Goal: Book appointment/travel/reservation

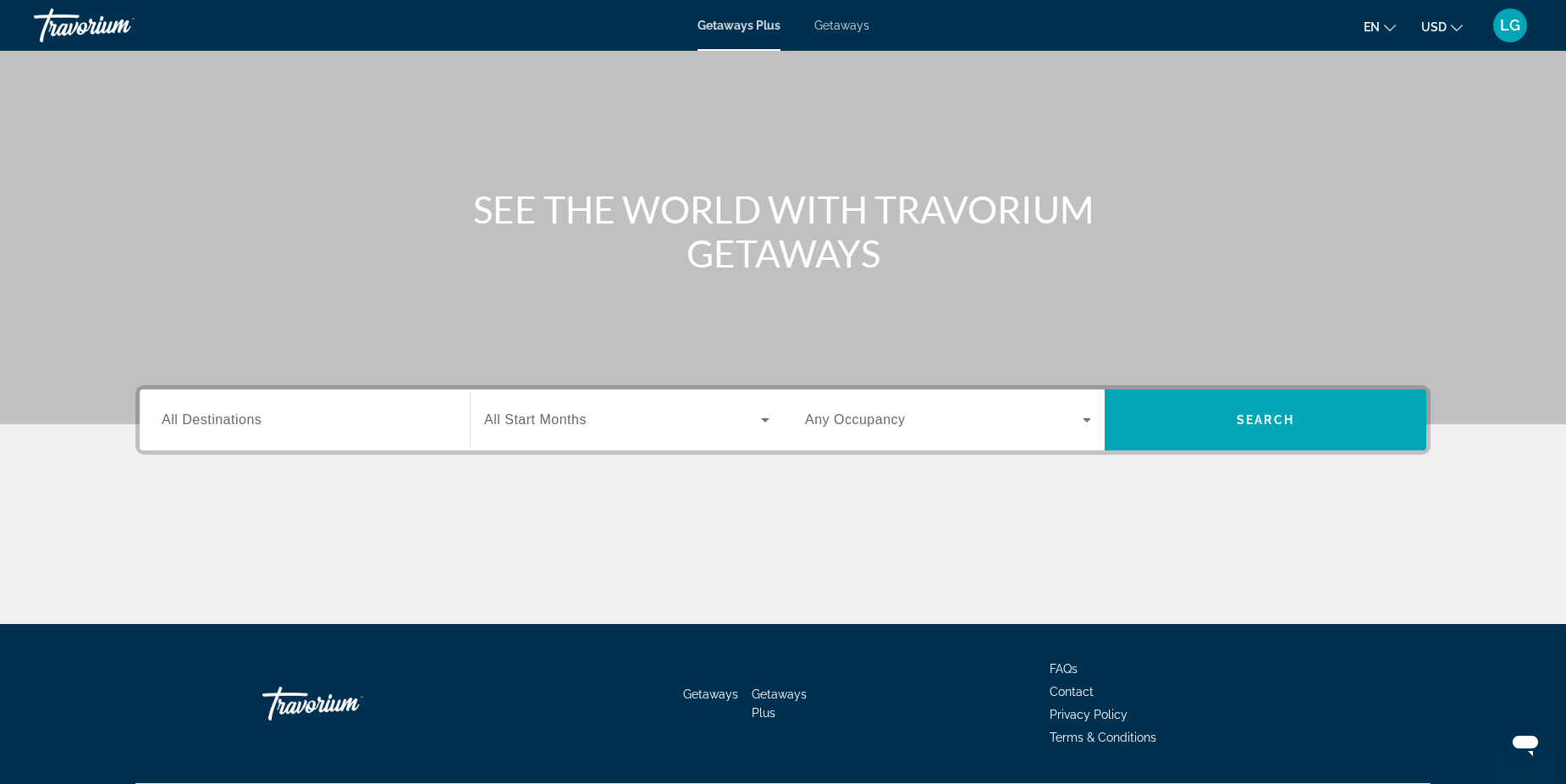
scroll to position [84, 0]
click at [409, 413] on input "Destination All Destinations" at bounding box center [305, 420] width 286 height 21
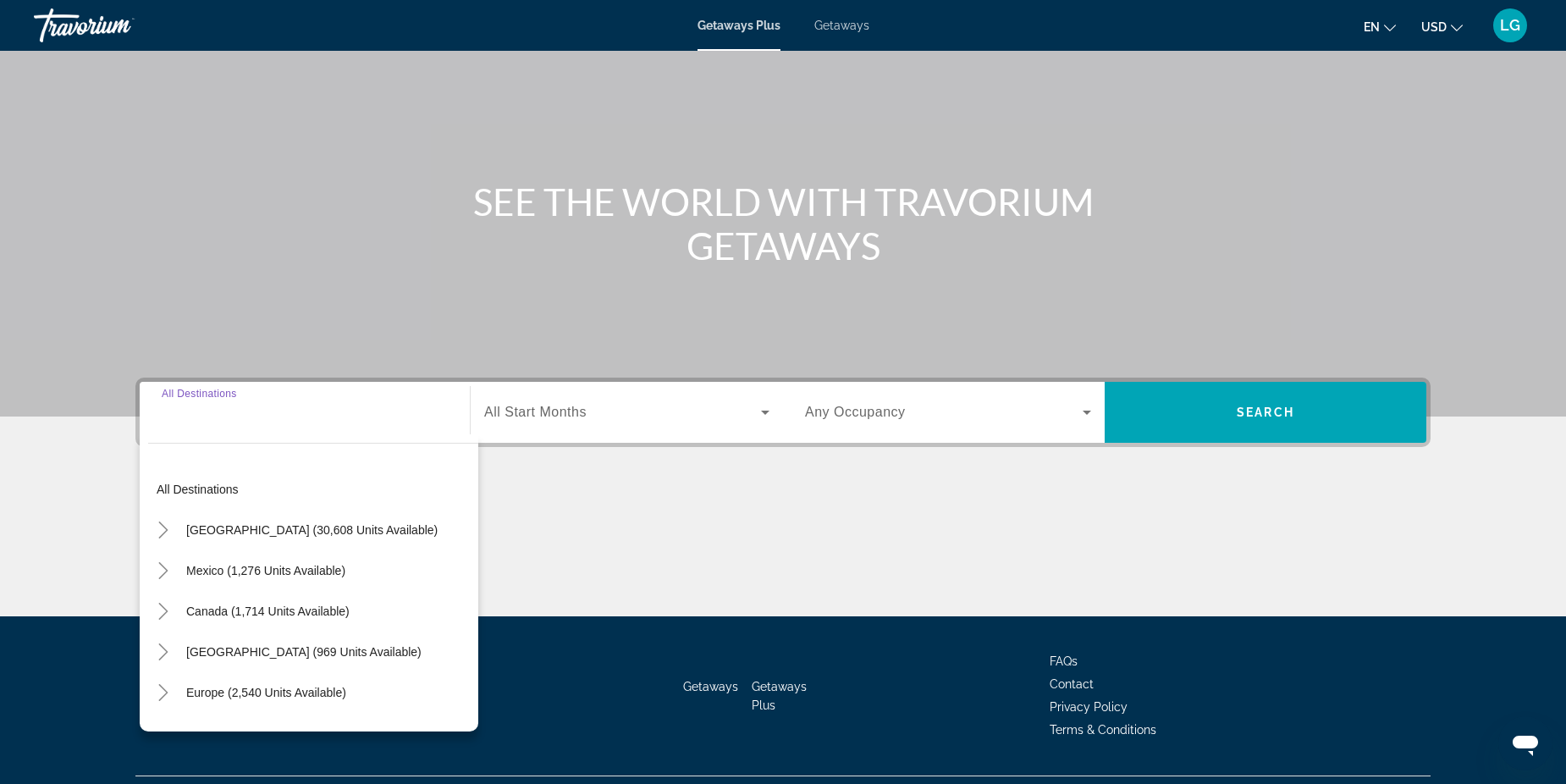
scroll to position [131, 0]
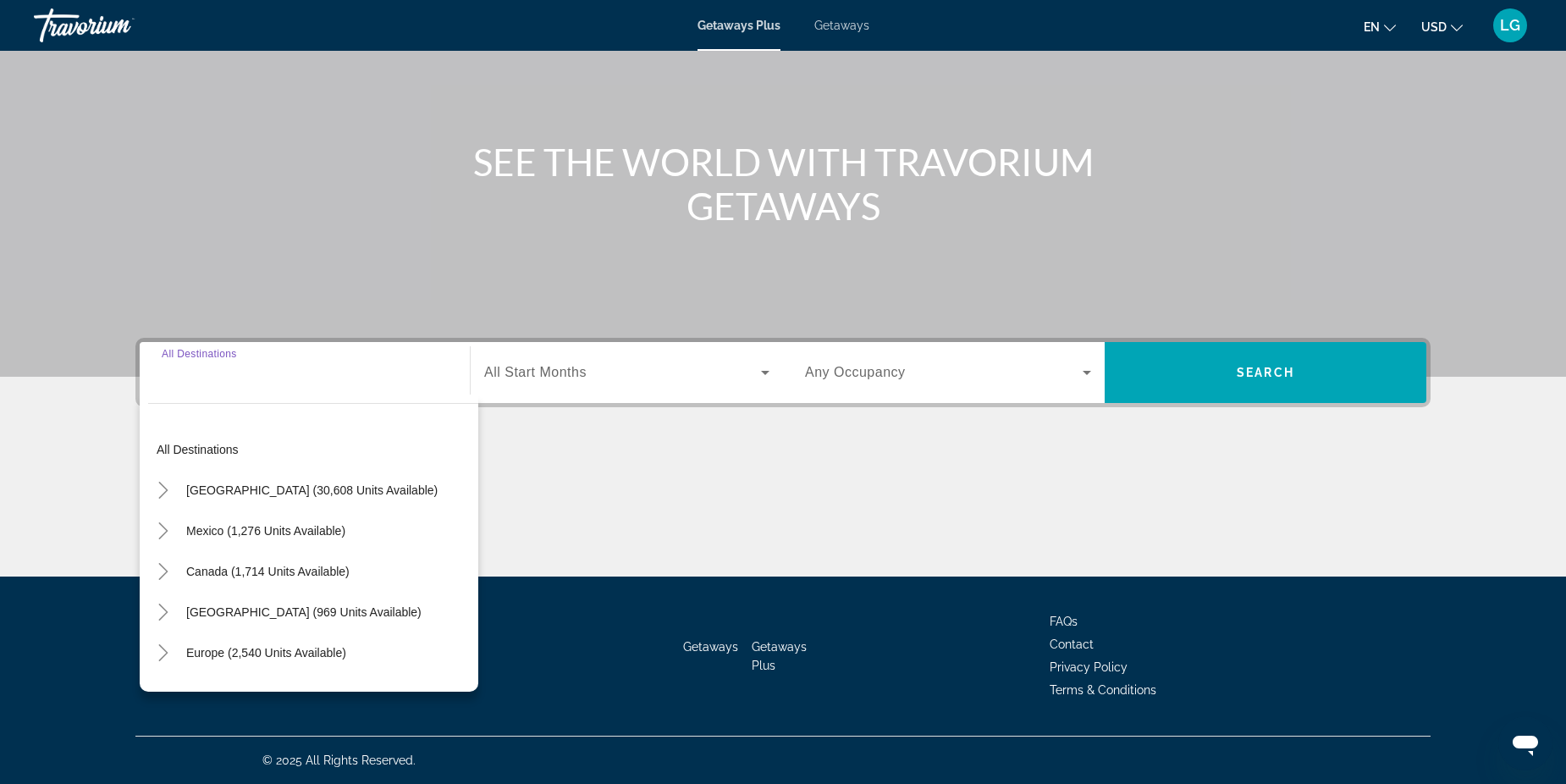
click at [634, 492] on div "Main content" at bounding box center [783, 513] width 1295 height 127
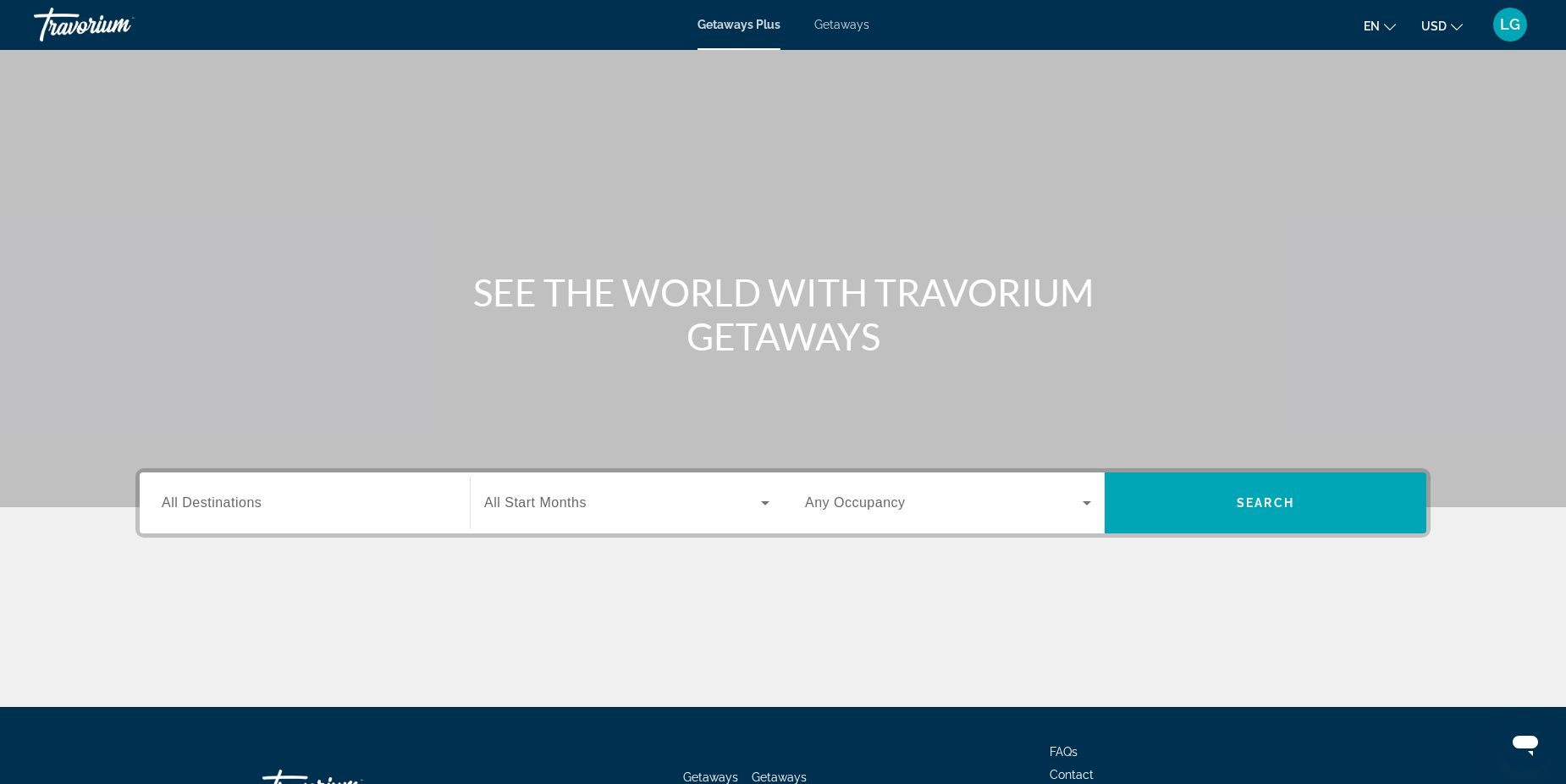
scroll to position [0, 0]
click at [346, 508] on input "Destination All Destinations" at bounding box center [305, 505] width 286 height 21
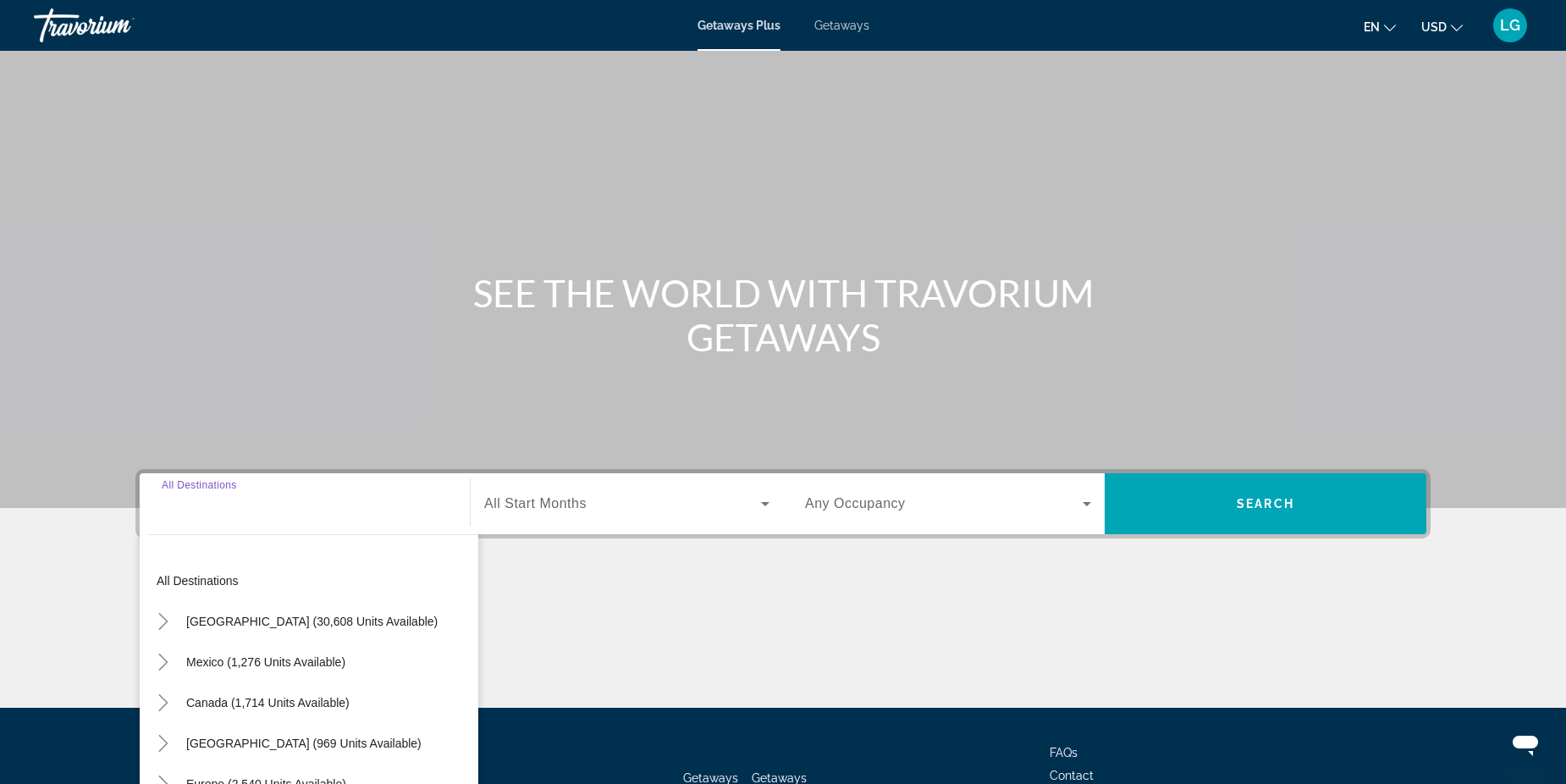
scroll to position [131, 0]
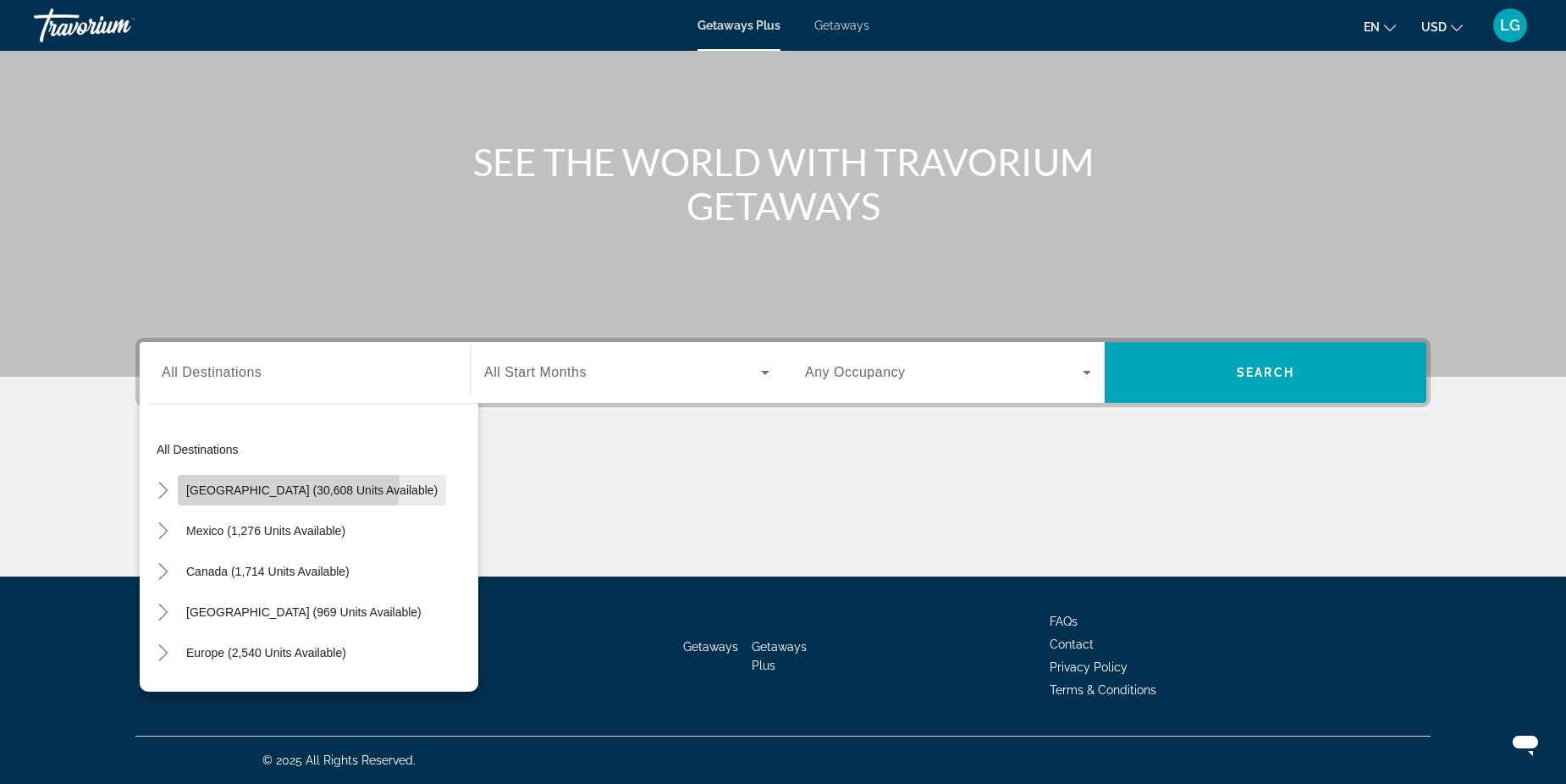
click at [288, 485] on span "[GEOGRAPHIC_DATA] (30,608 units available)" at bounding box center [312, 490] width 251 height 13
type input "**********"
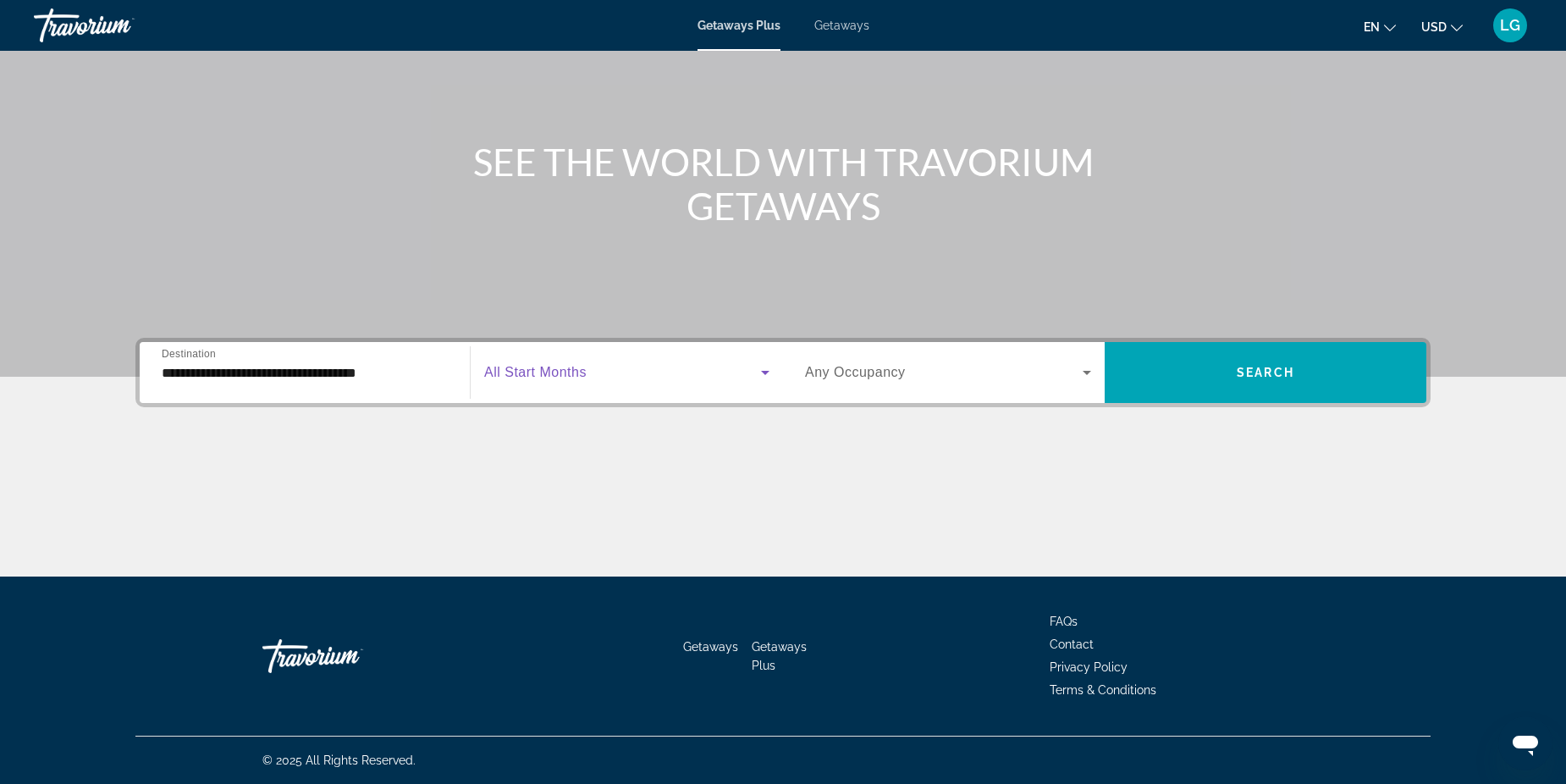
click at [657, 372] on span "Search widget" at bounding box center [622, 373] width 276 height 21
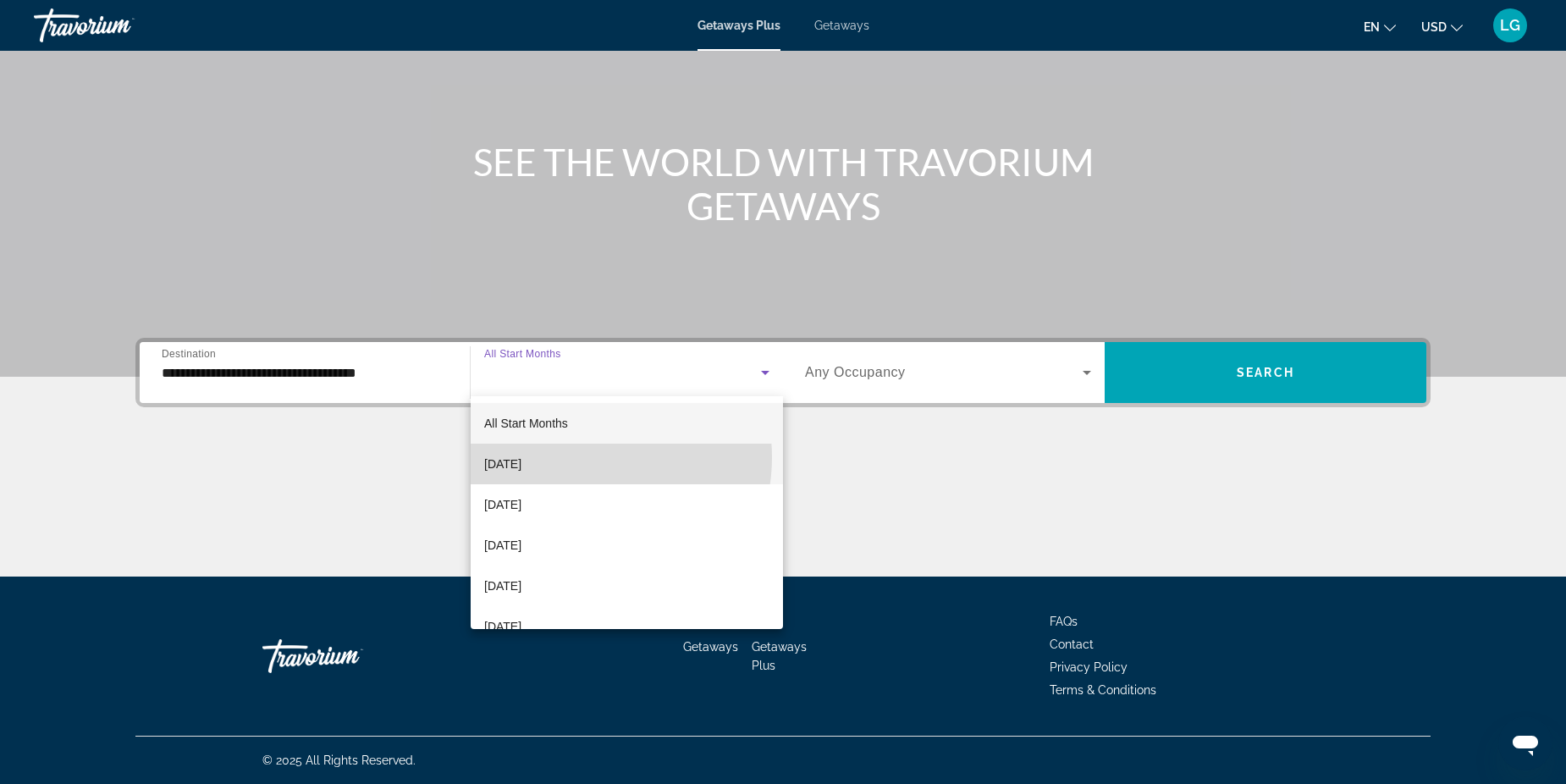
click at [583, 457] on mat-option "[DATE]" at bounding box center [626, 463] width 312 height 40
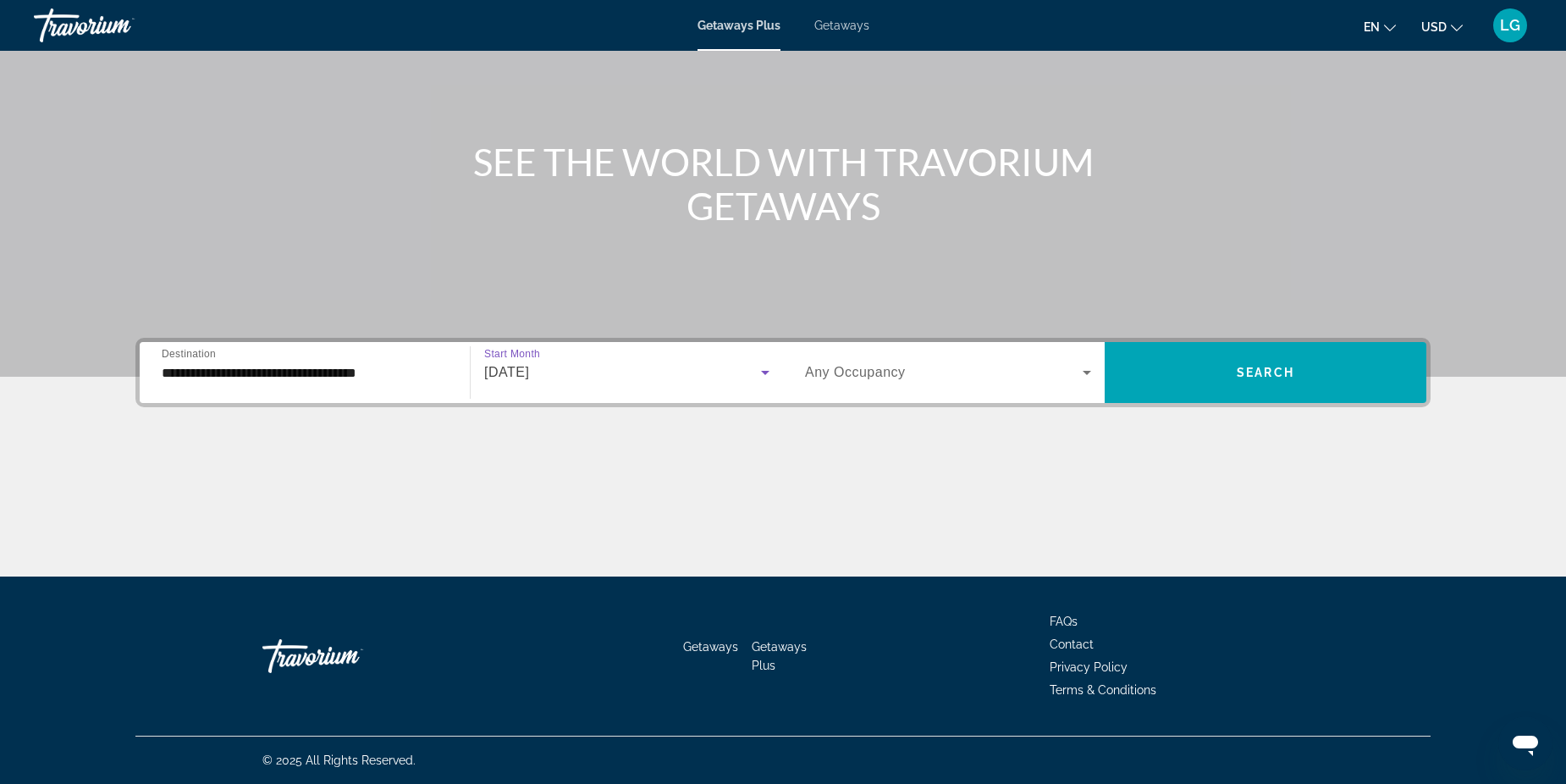
click at [899, 371] on span "Any Occupancy" at bounding box center [856, 371] width 101 height 14
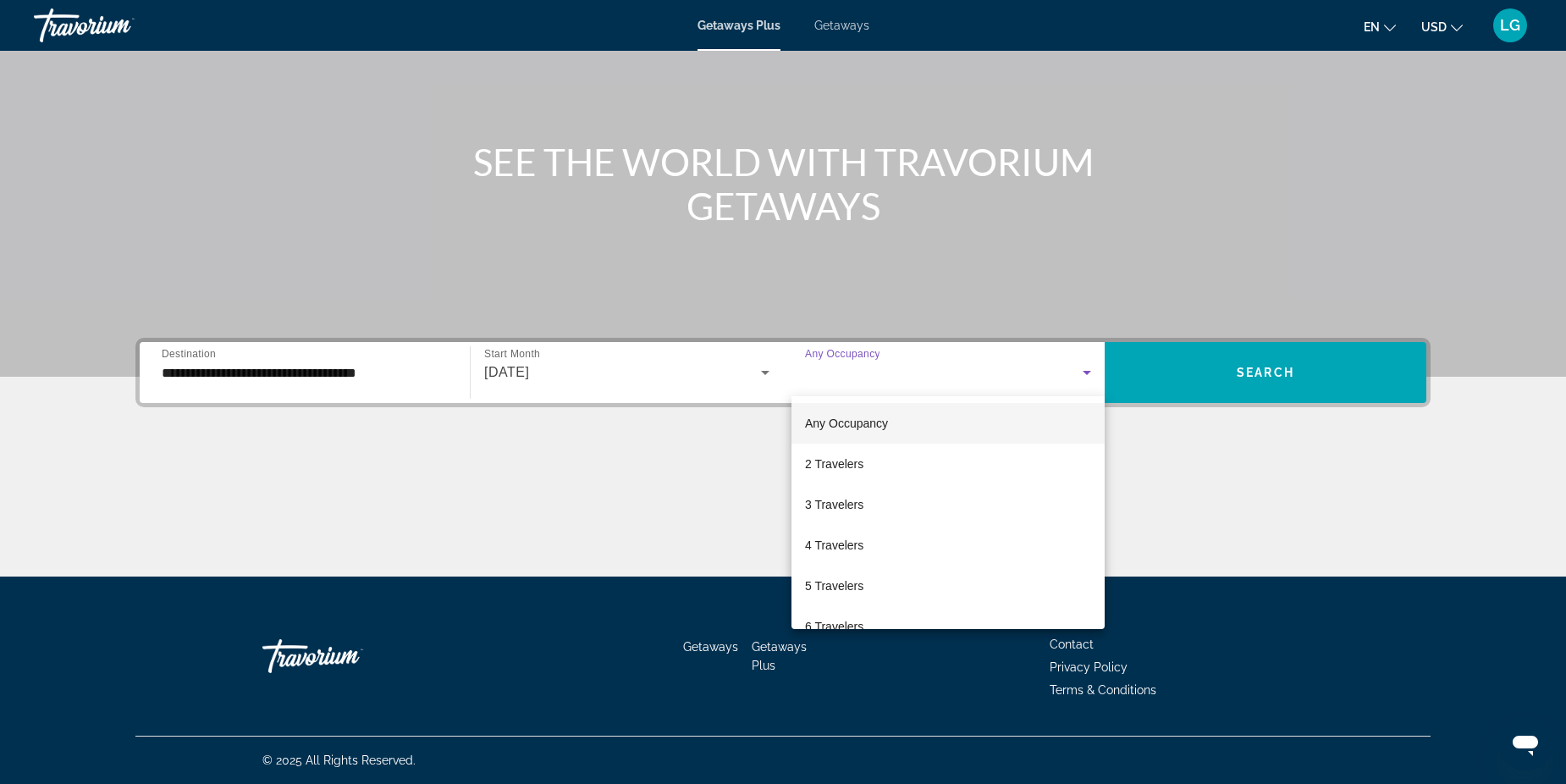
click at [902, 426] on mat-option "Any Occupancy" at bounding box center [948, 422] width 313 height 40
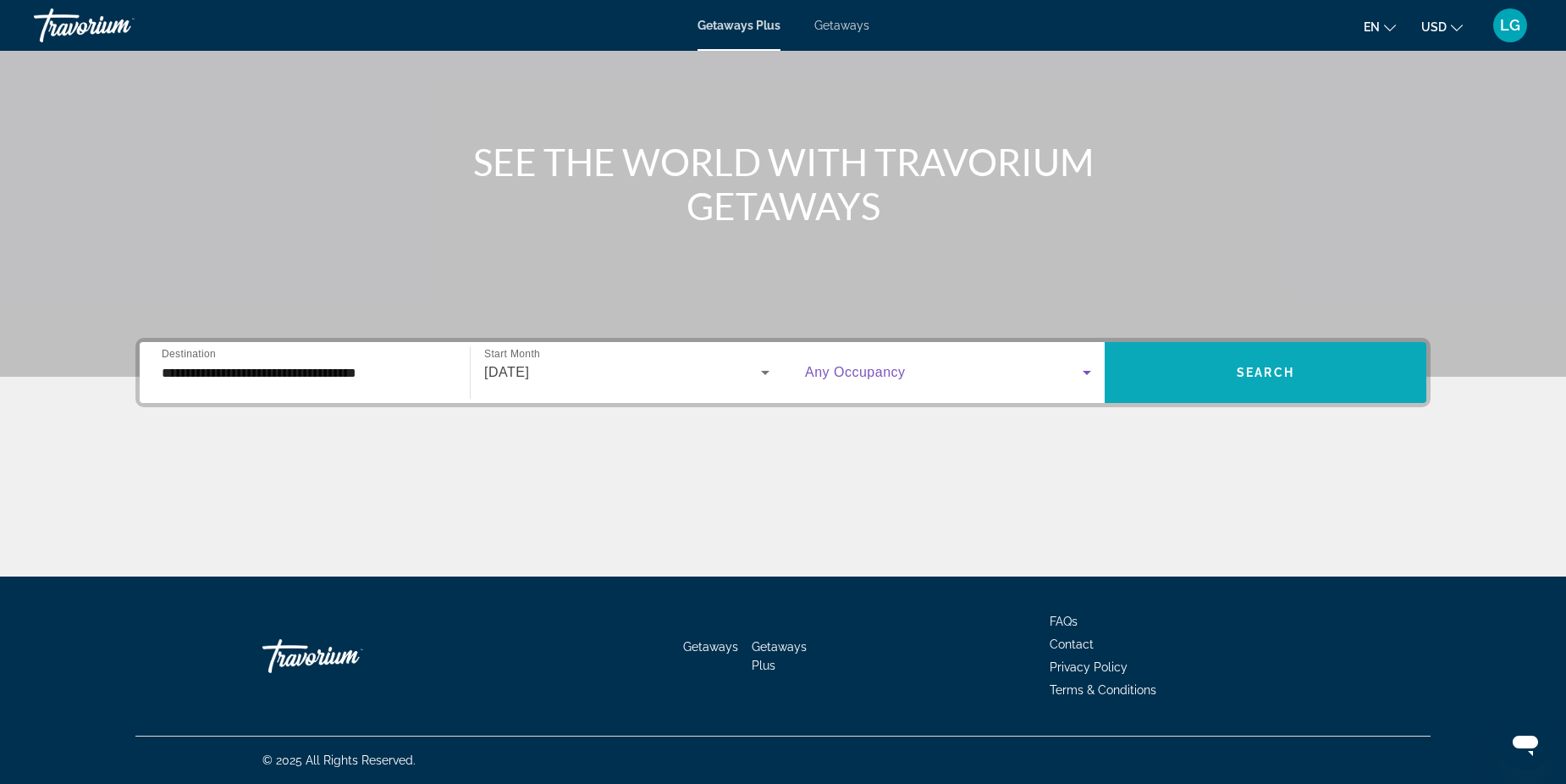
click at [1252, 372] on span "Search" at bounding box center [1265, 372] width 57 height 13
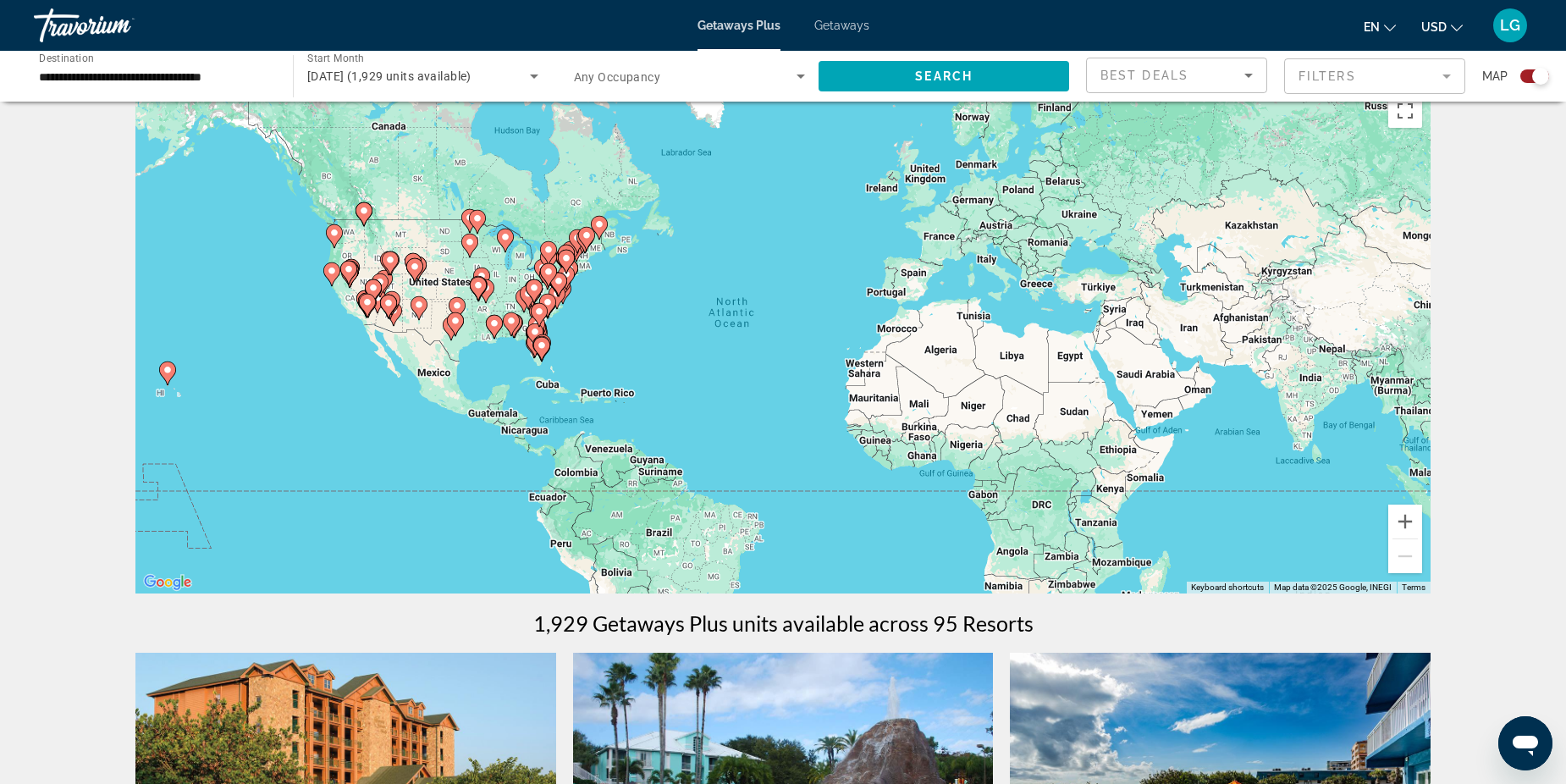
scroll to position [28, 0]
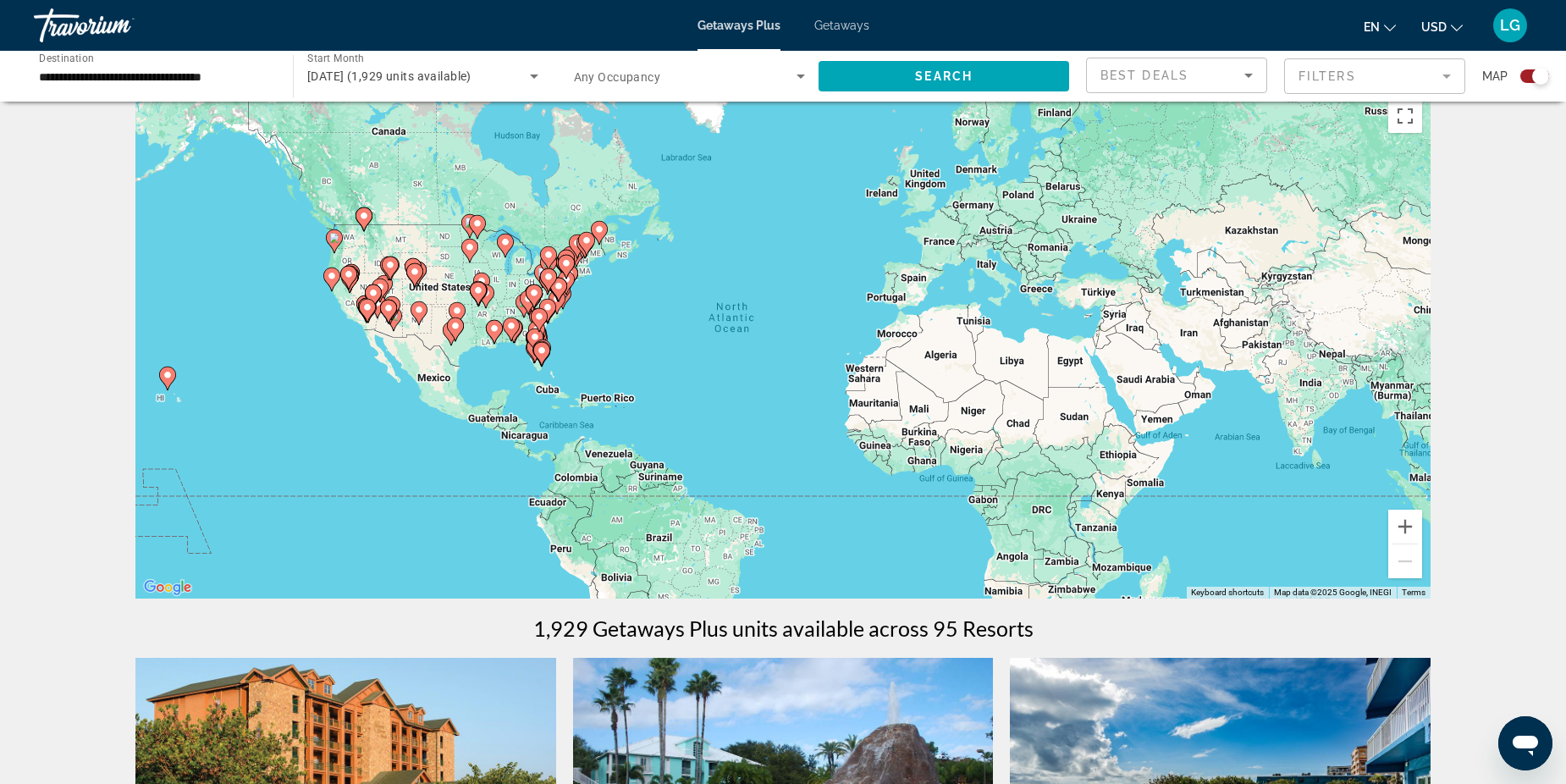
click at [841, 24] on span "Getaways" at bounding box center [842, 25] width 55 height 13
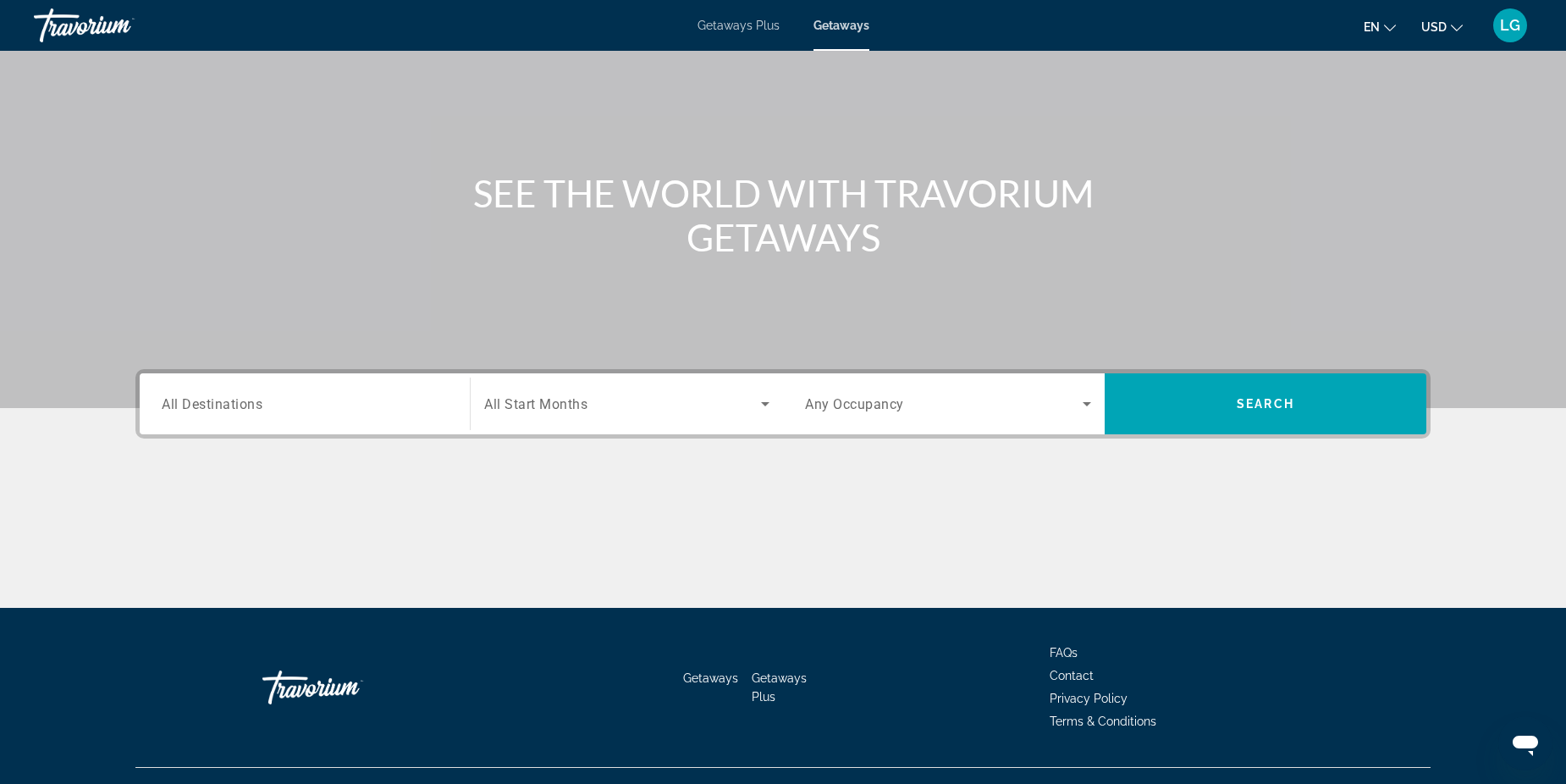
scroll to position [131, 0]
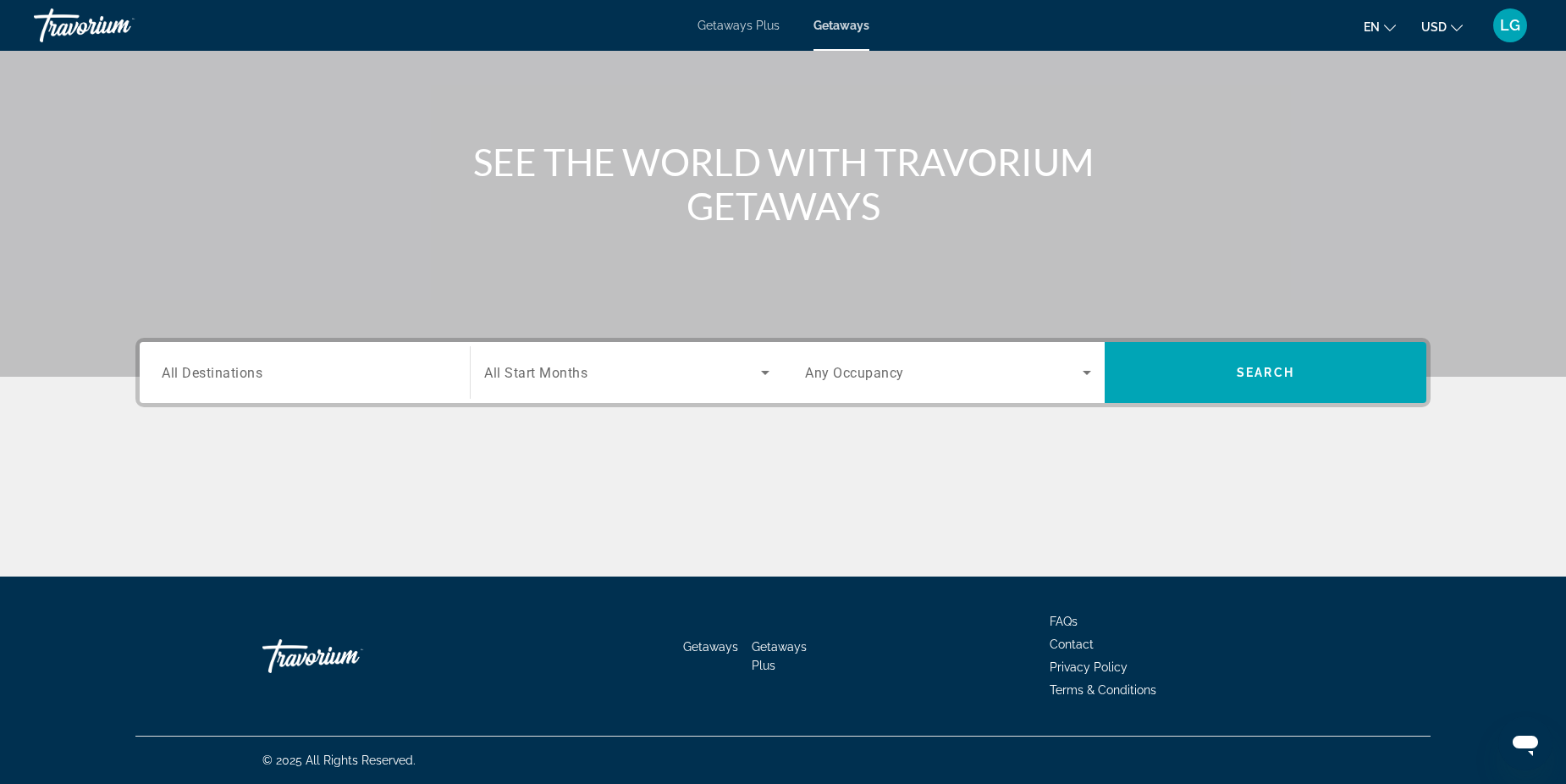
click at [320, 386] on div "Search widget" at bounding box center [305, 372] width 286 height 48
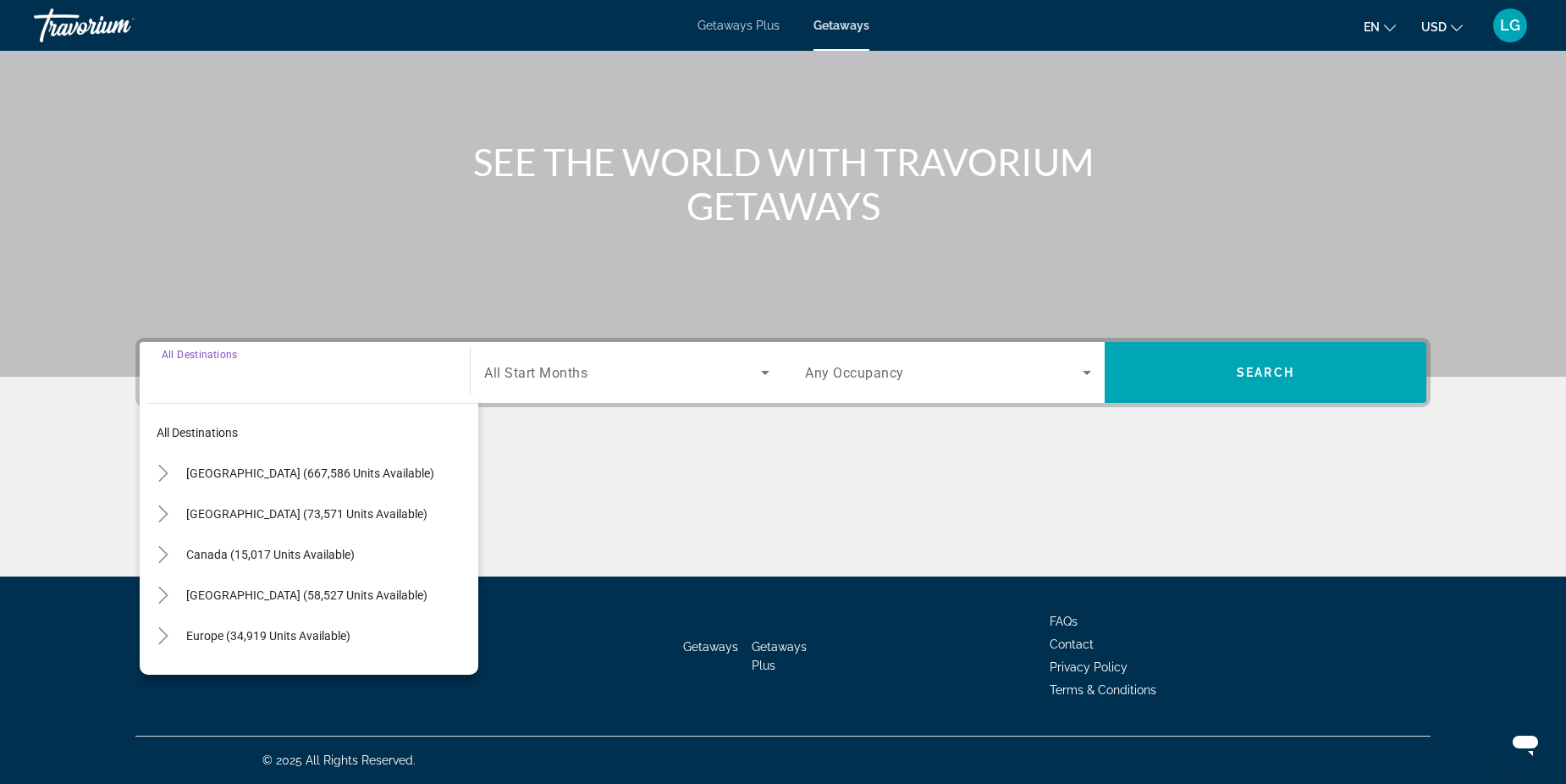
click at [574, 540] on div "Main content" at bounding box center [783, 513] width 1295 height 127
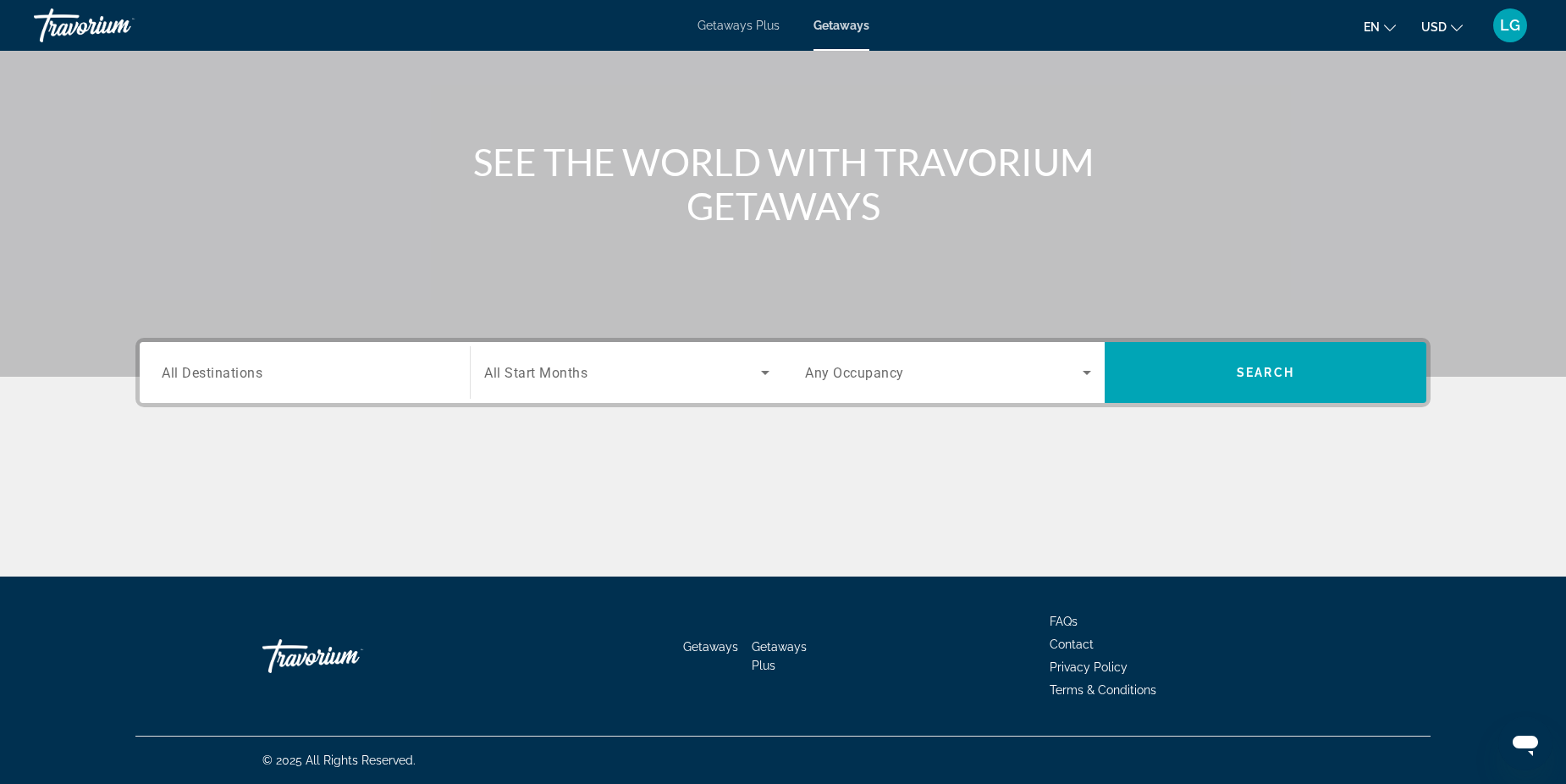
click at [598, 387] on div "Search widget" at bounding box center [627, 372] width 285 height 48
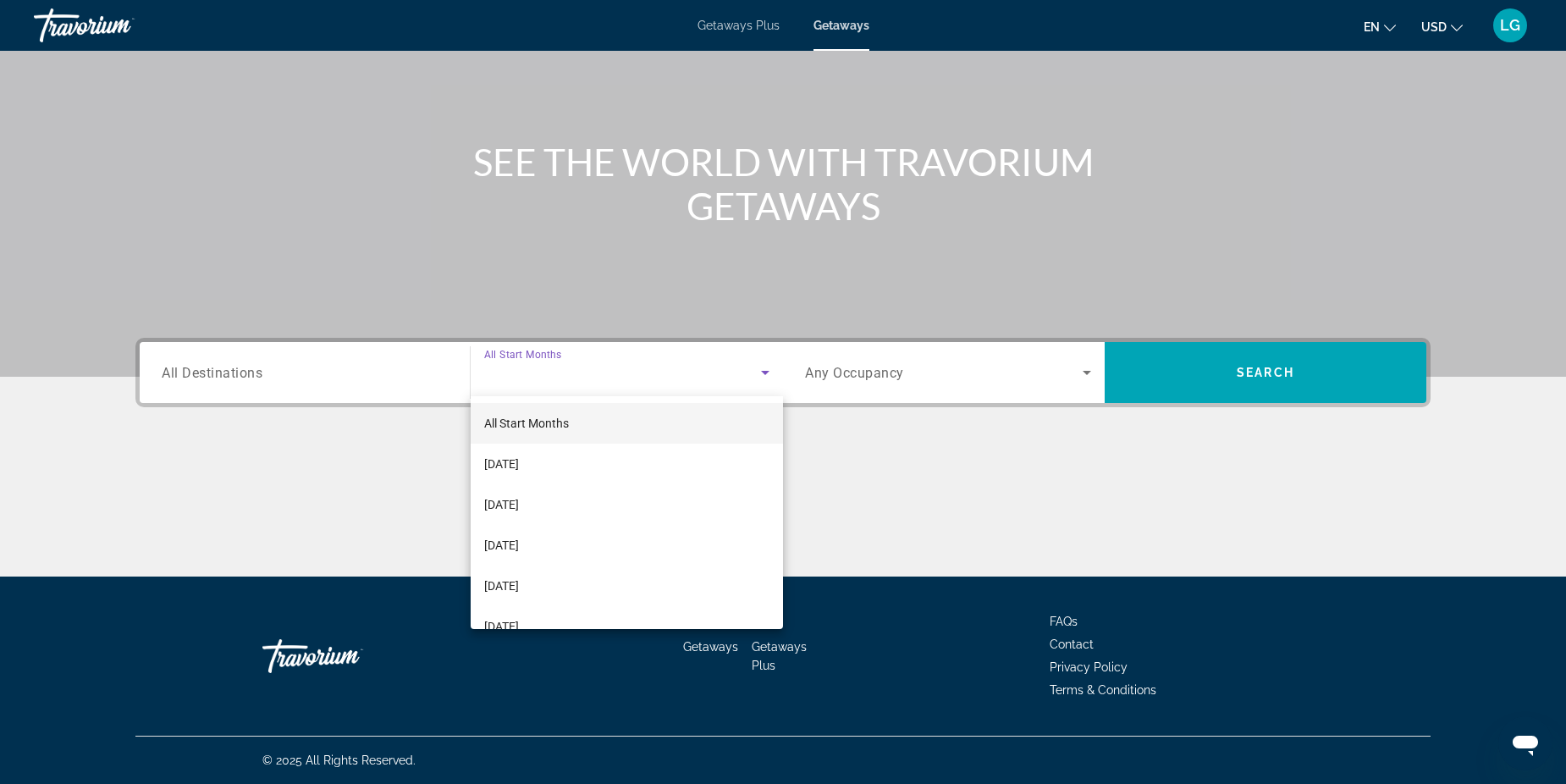
click at [871, 481] on div at bounding box center [783, 392] width 1566 height 784
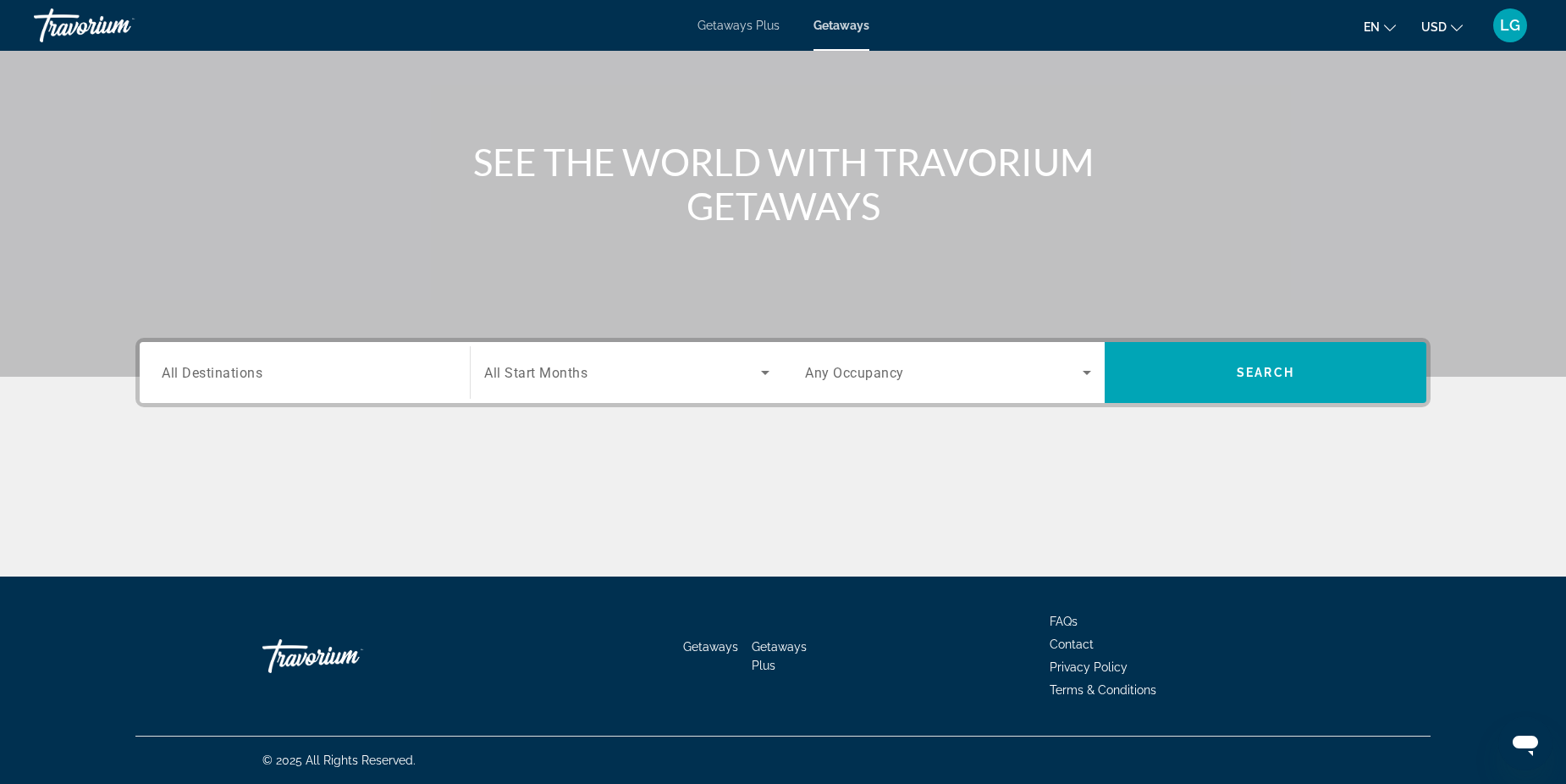
click at [866, 377] on span "Any Occupancy" at bounding box center [855, 372] width 99 height 16
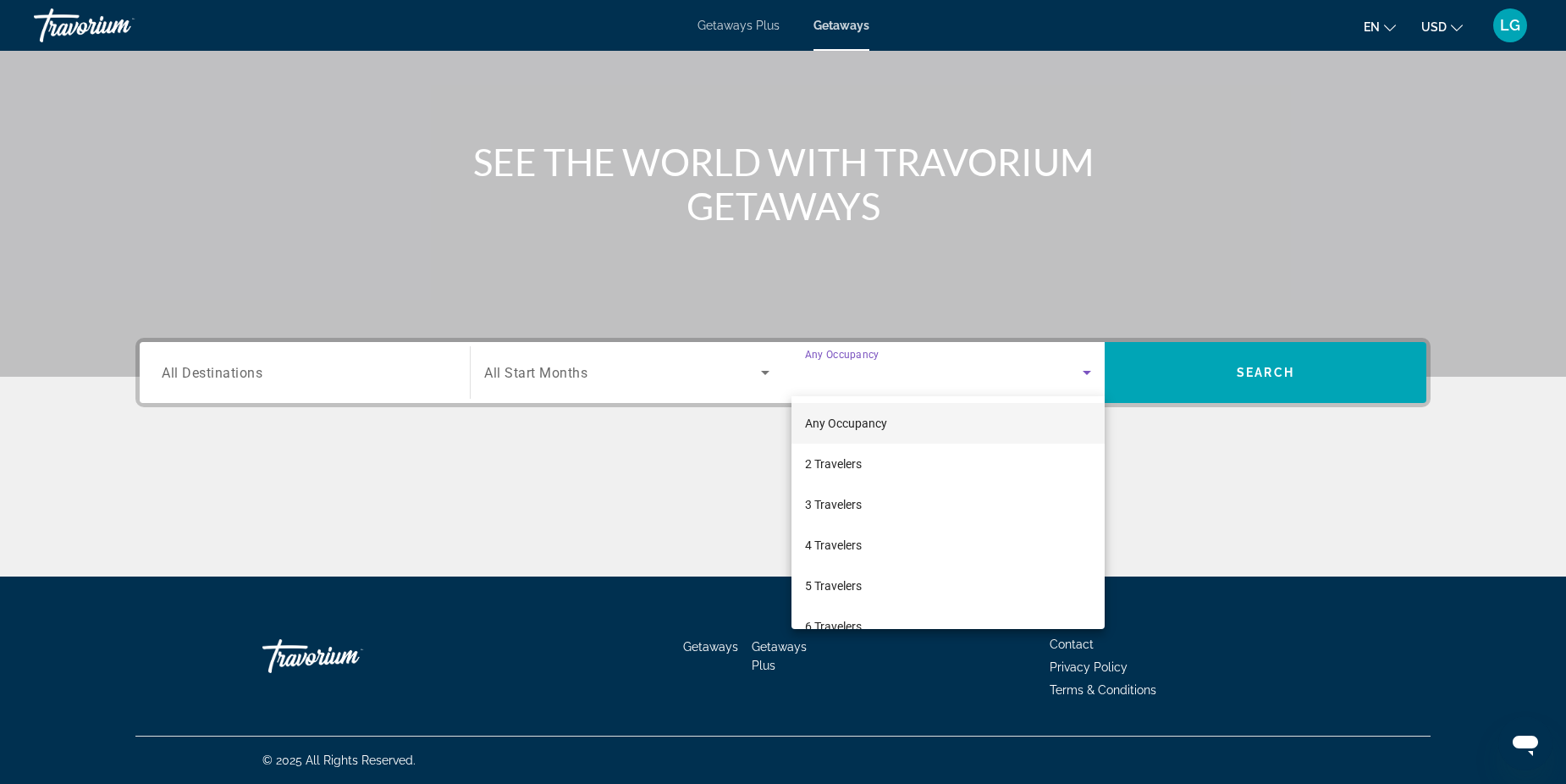
click at [1232, 481] on div at bounding box center [783, 392] width 1566 height 784
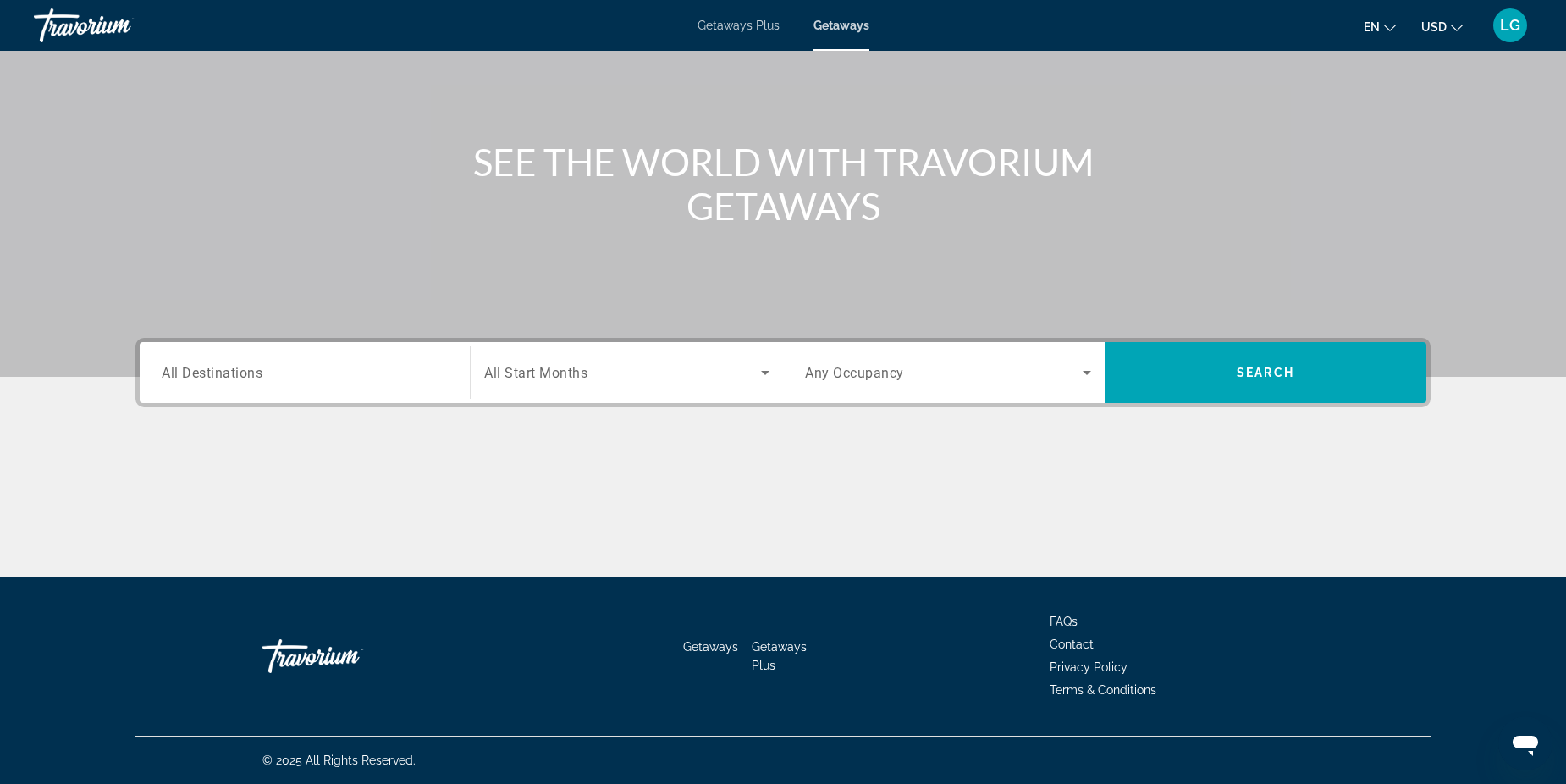
click at [600, 390] on div "Search widget" at bounding box center [627, 372] width 285 height 48
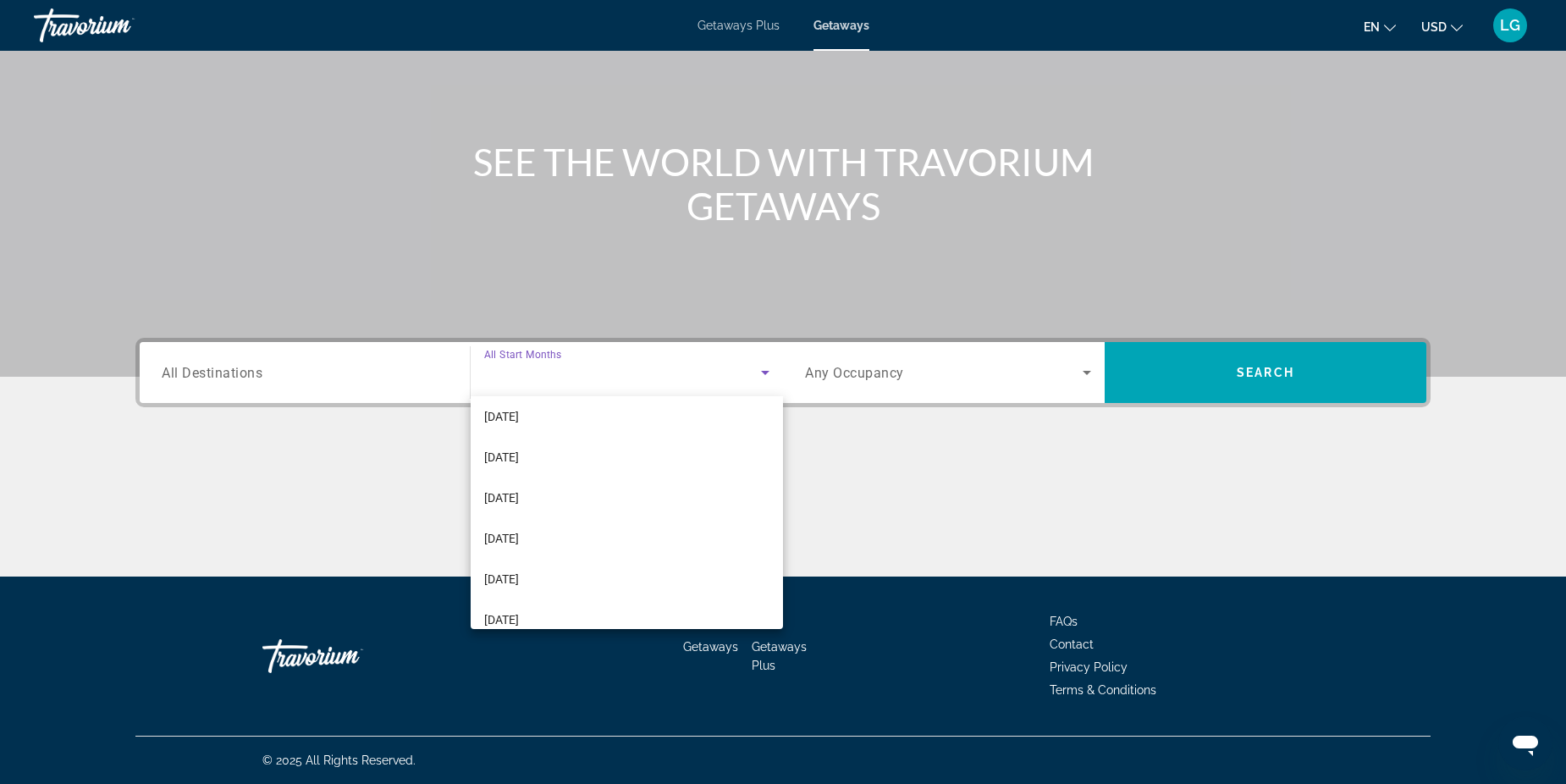
scroll to position [349, 0]
click at [883, 470] on div at bounding box center [783, 392] width 1566 height 784
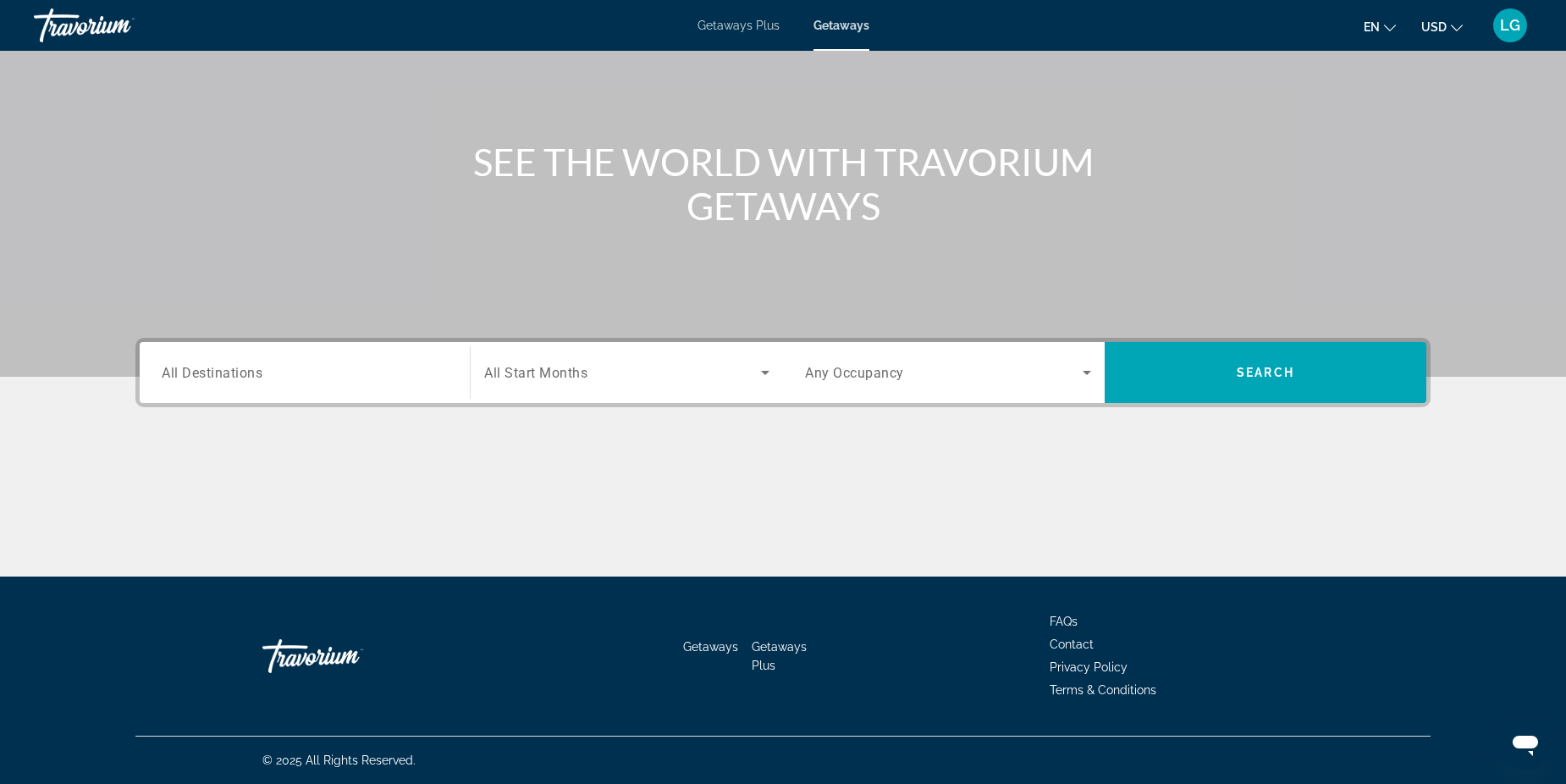
click at [919, 384] on div "Search widget" at bounding box center [947, 372] width 286 height 48
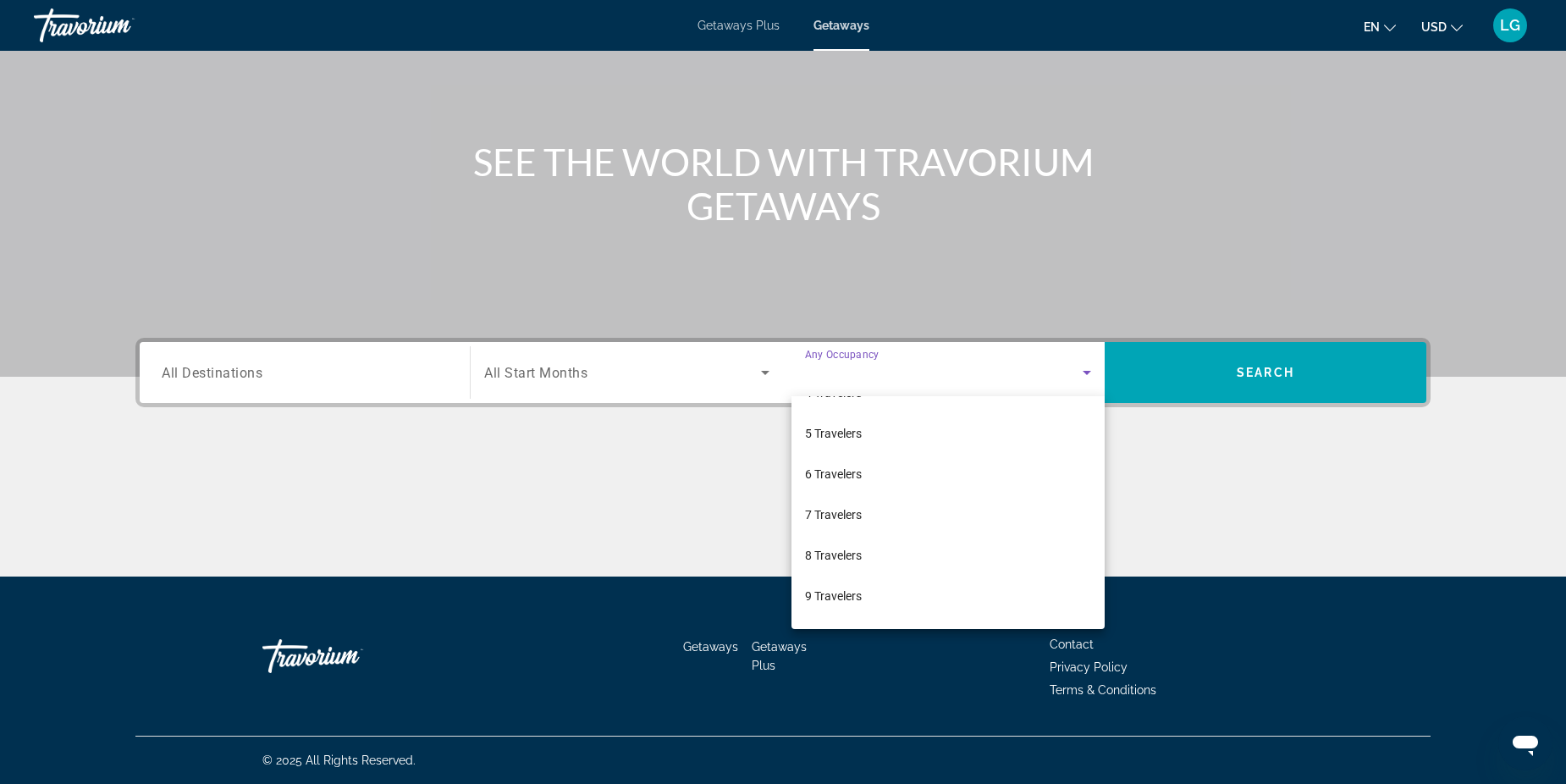
scroll to position [187, 0]
click at [1183, 486] on div at bounding box center [783, 392] width 1566 height 784
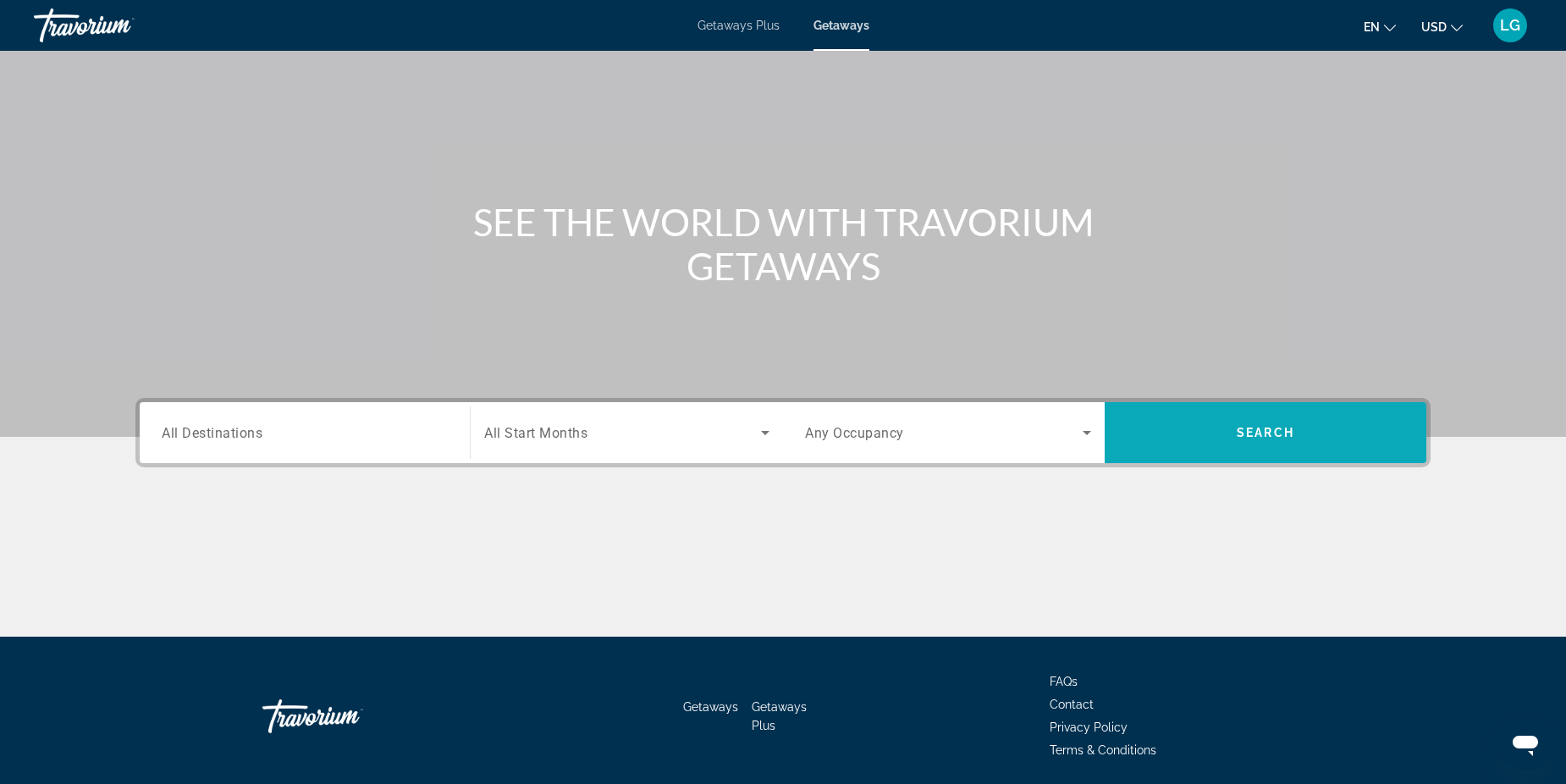
scroll to position [0, 0]
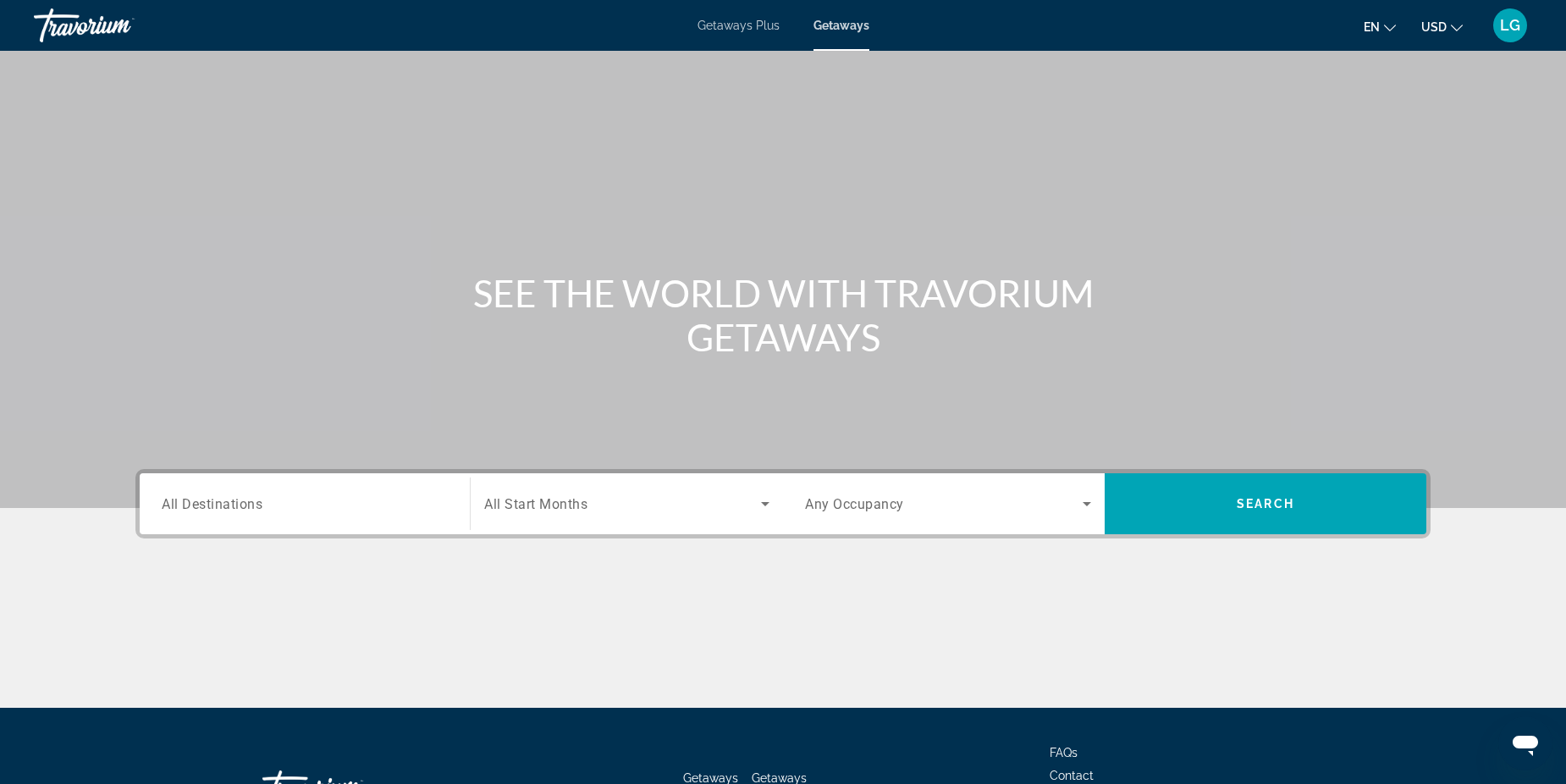
click at [349, 503] on input "Destination All Destinations" at bounding box center [305, 505] width 286 height 21
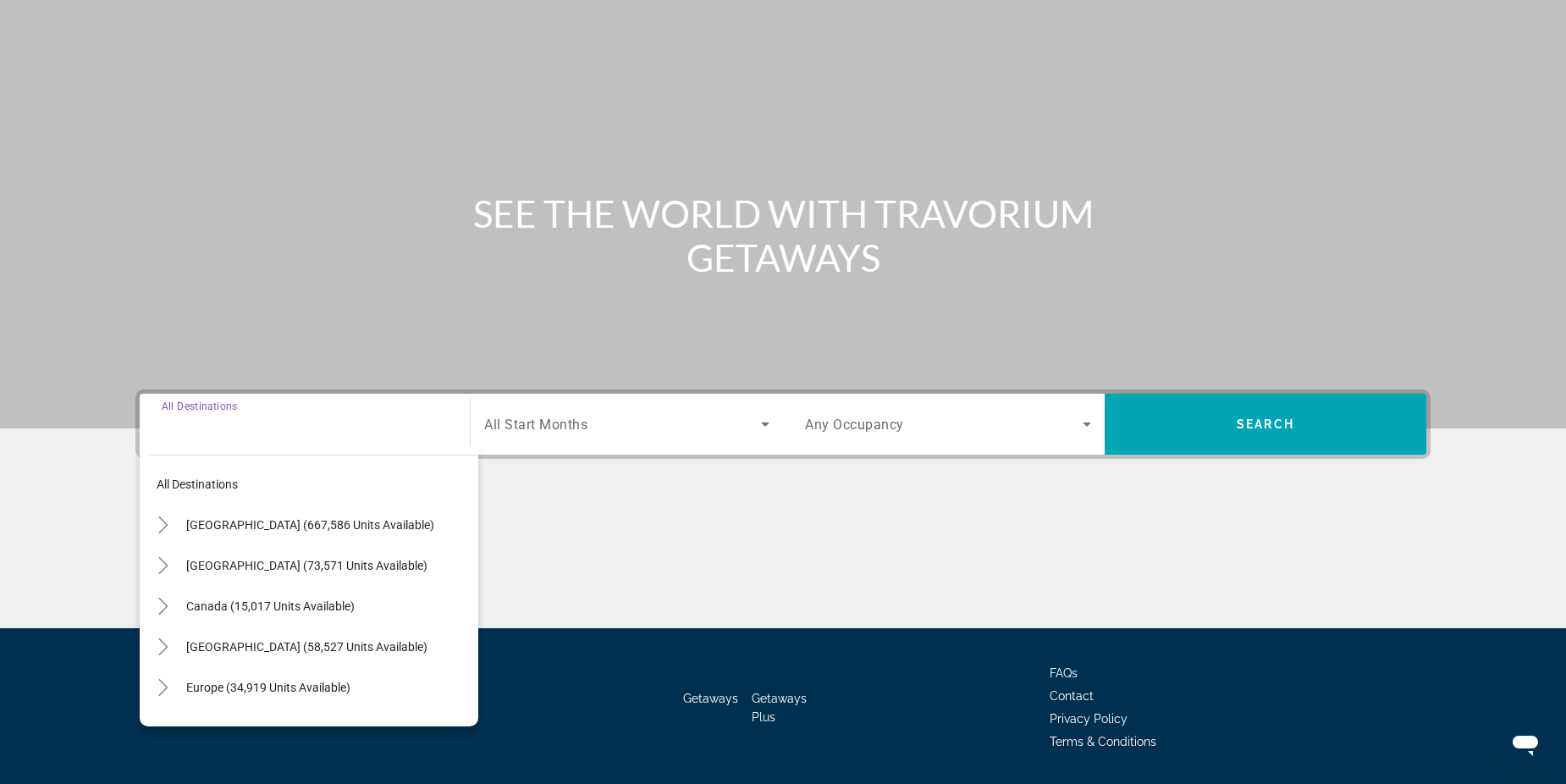
scroll to position [131, 0]
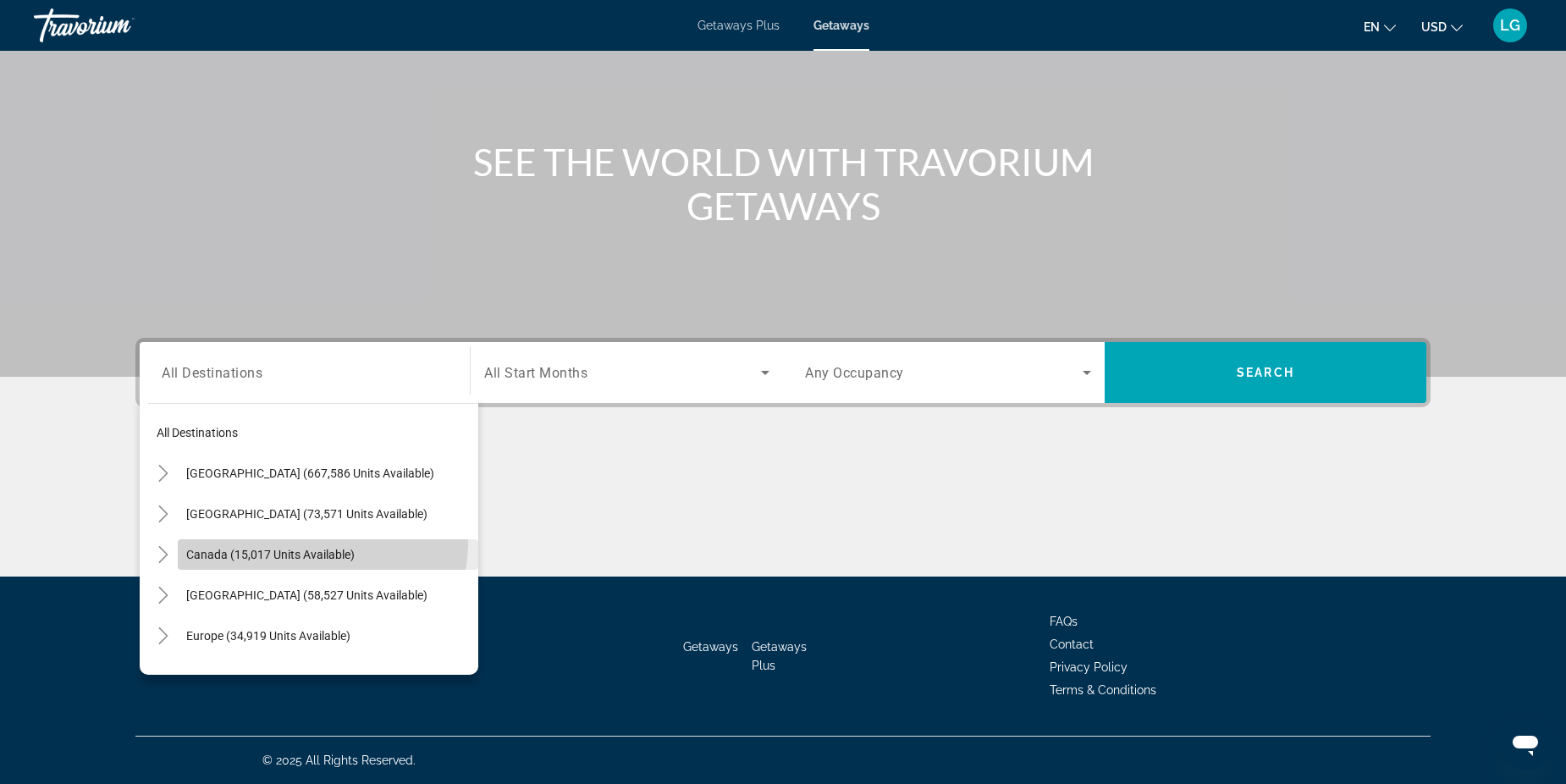
drag, startPoint x: 317, startPoint y: 542, endPoint x: 555, endPoint y: 508, distance: 240.4
click at [318, 542] on span "Search widget" at bounding box center [328, 554] width 301 height 40
type input "**********"
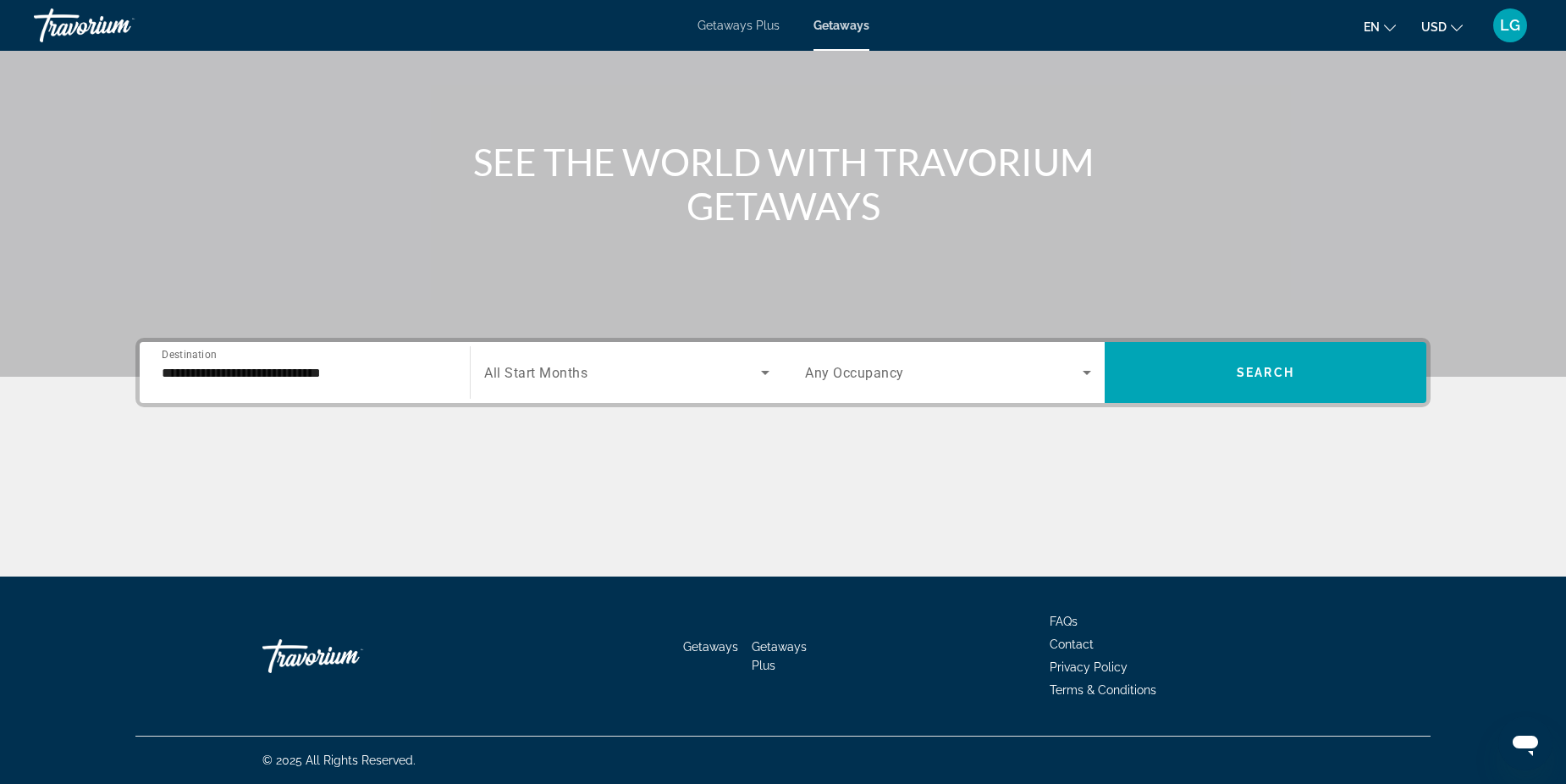
click at [593, 388] on div "Search widget" at bounding box center [627, 372] width 285 height 48
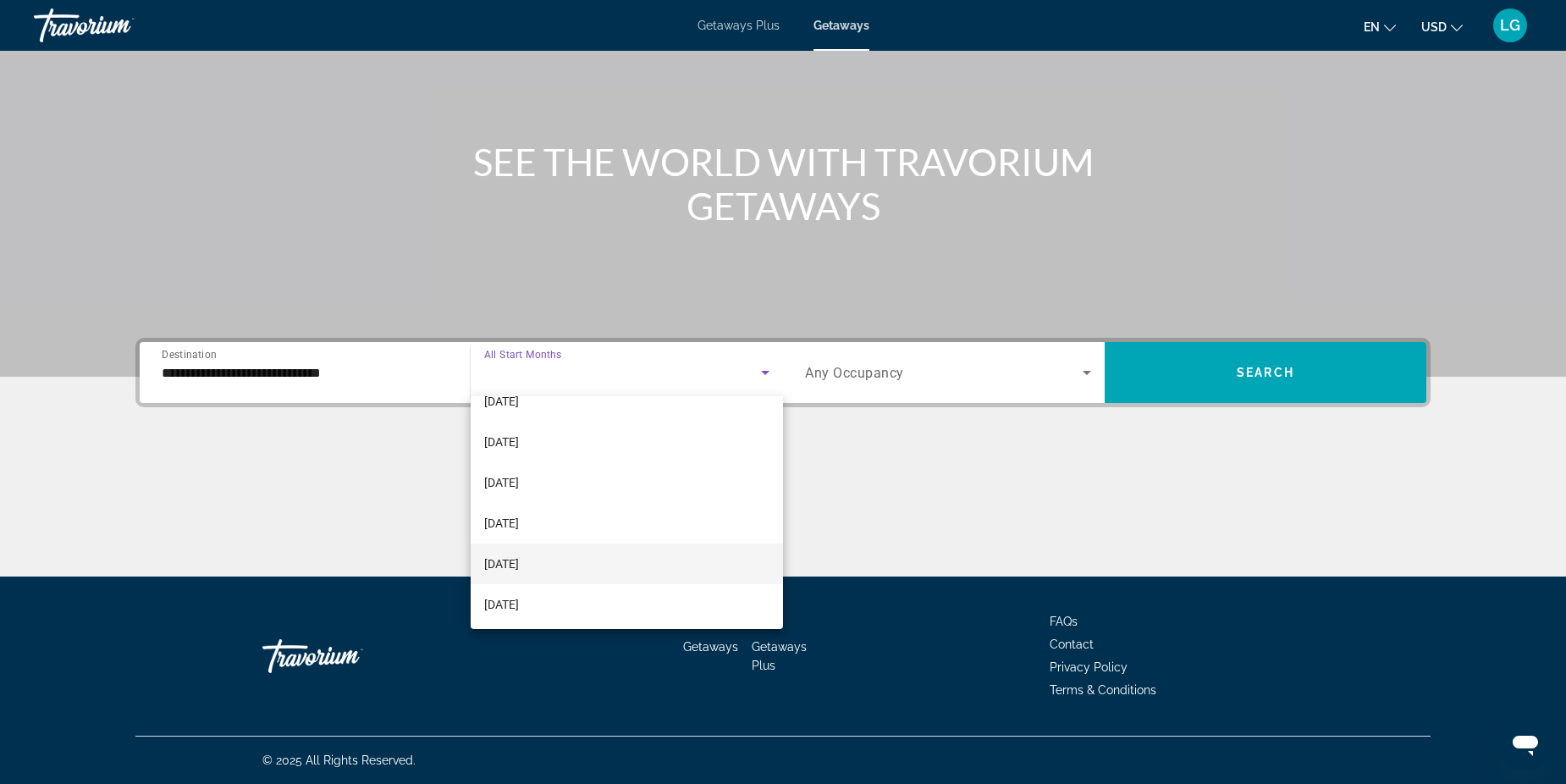
scroll to position [349, 0]
click at [601, 606] on mat-option "[DATE]" at bounding box center [626, 601] width 312 height 40
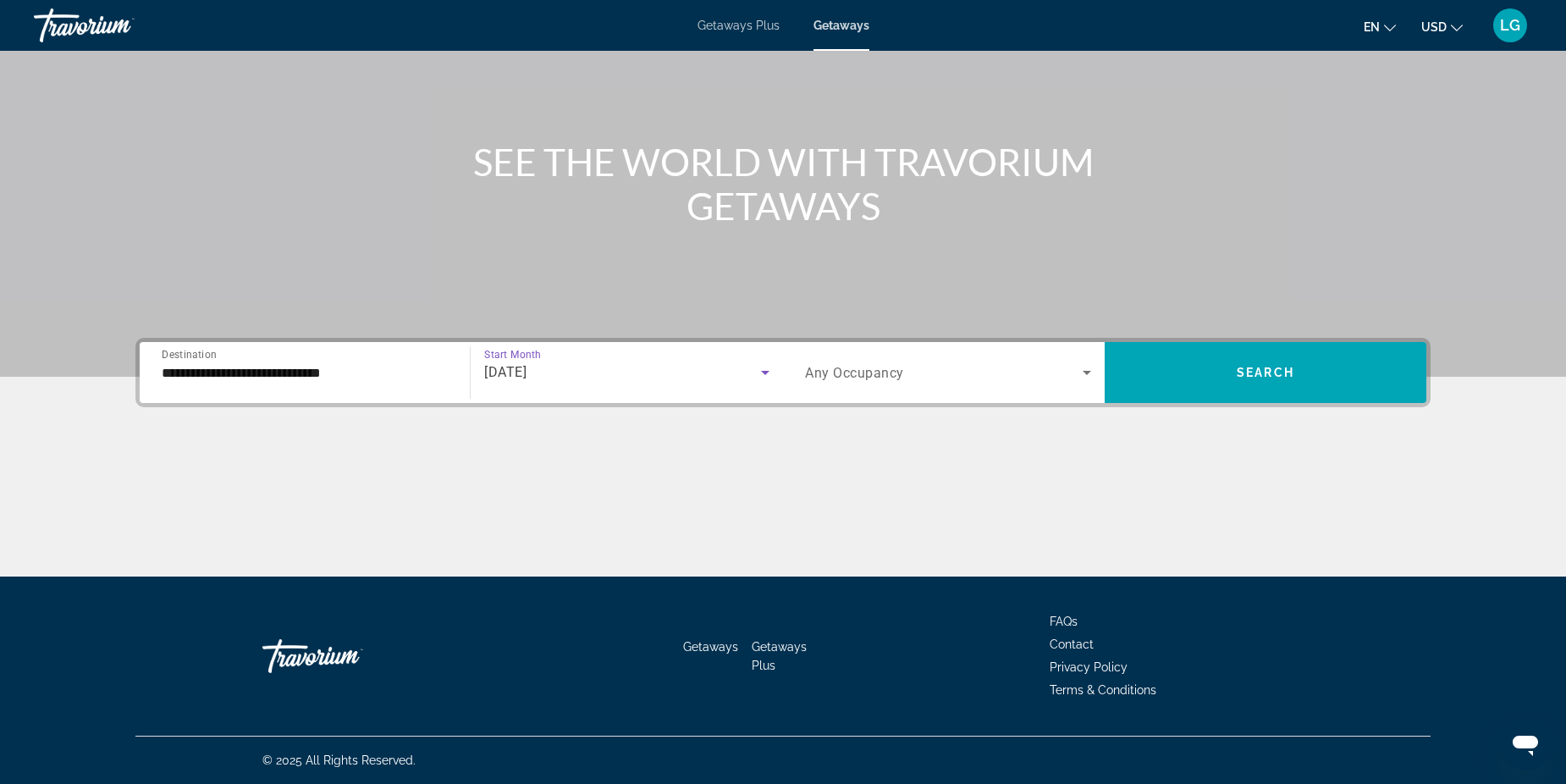
click at [889, 394] on div "Search widget" at bounding box center [947, 372] width 286 height 48
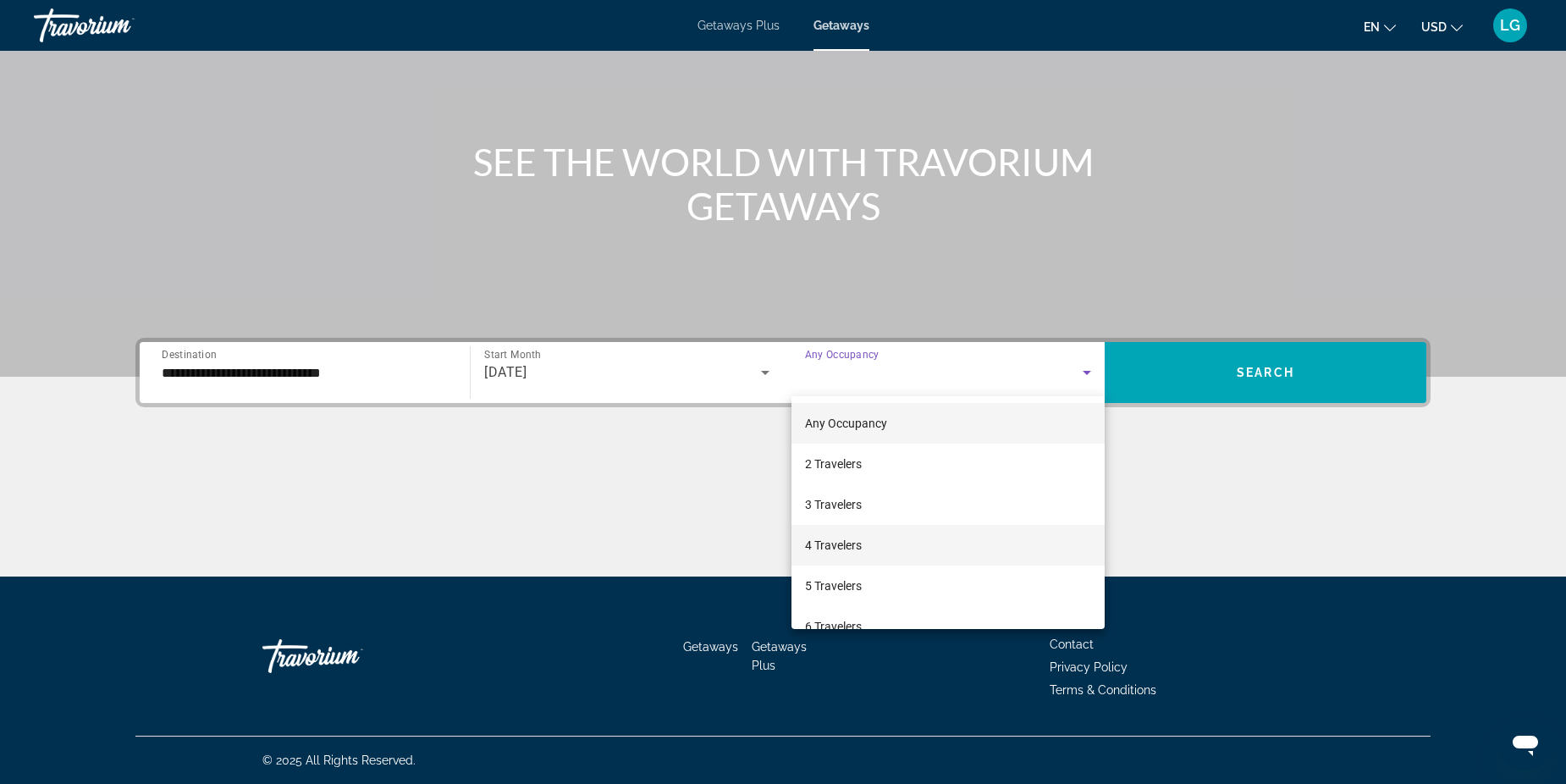
click at [853, 548] on span "4 Travelers" at bounding box center [833, 545] width 57 height 21
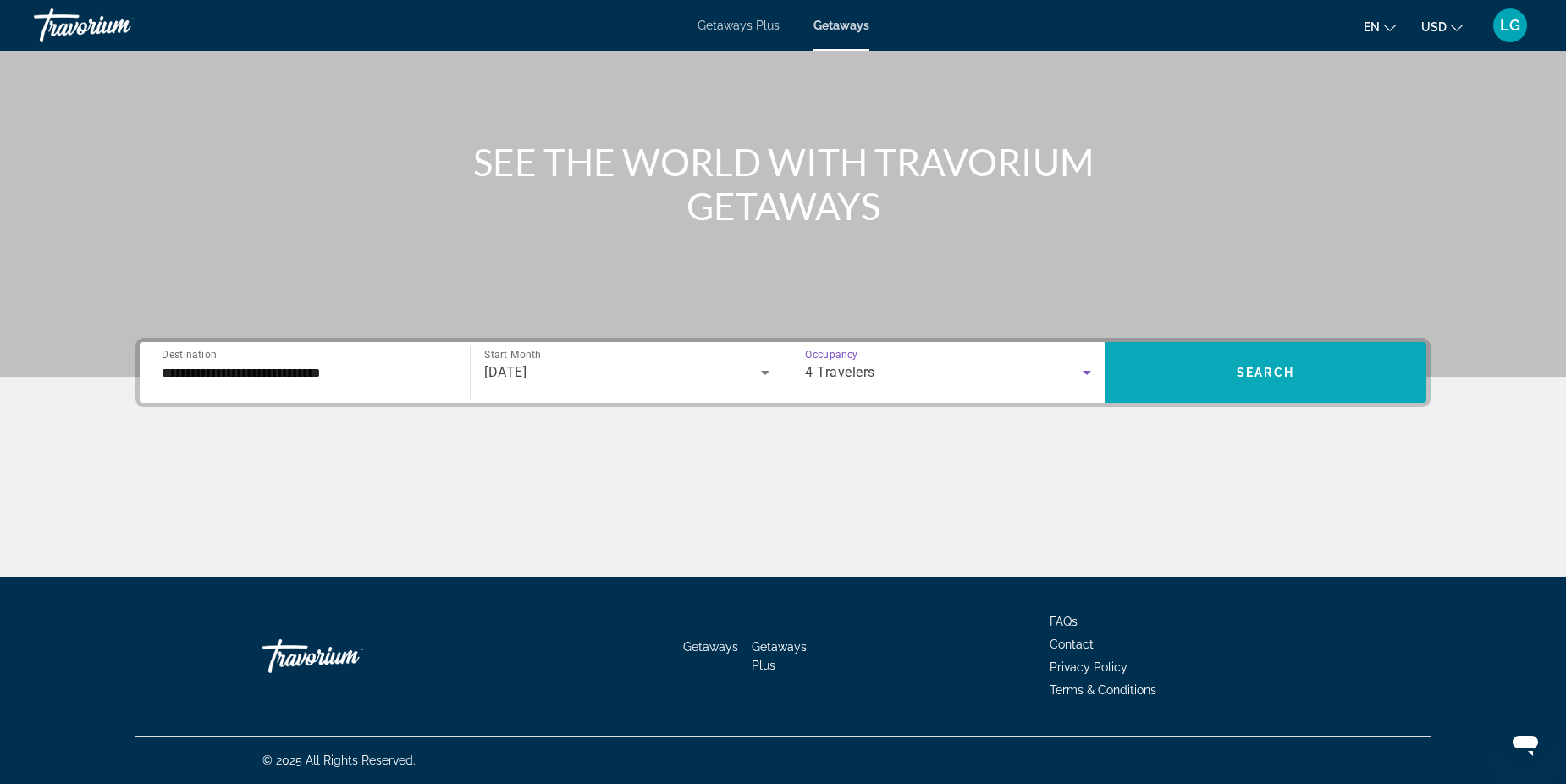
click at [1211, 367] on span "Search widget" at bounding box center [1265, 372] width 321 height 40
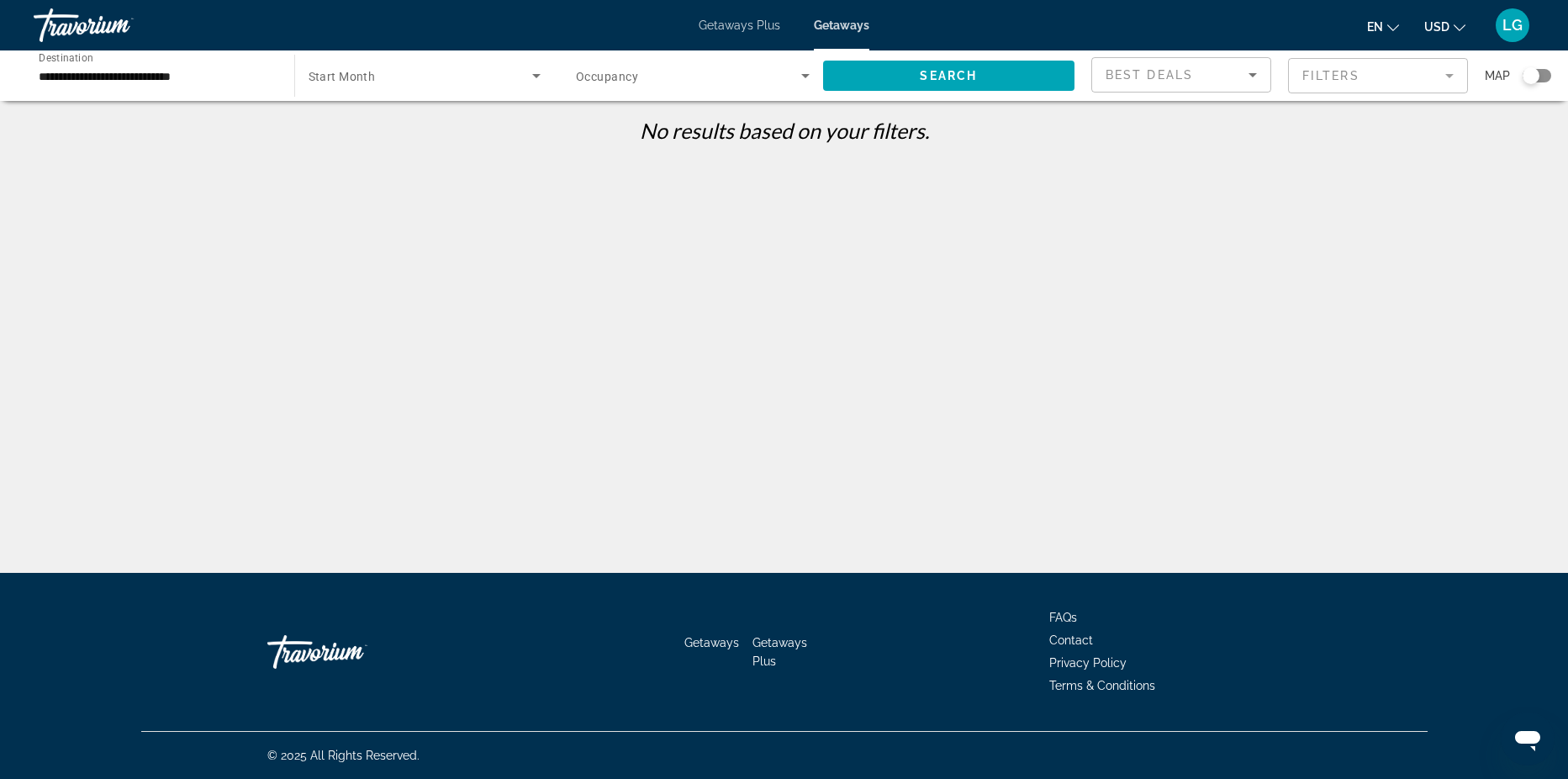
click at [1548, 75] on div "Search widget" at bounding box center [1536, 75] width 29 height 13
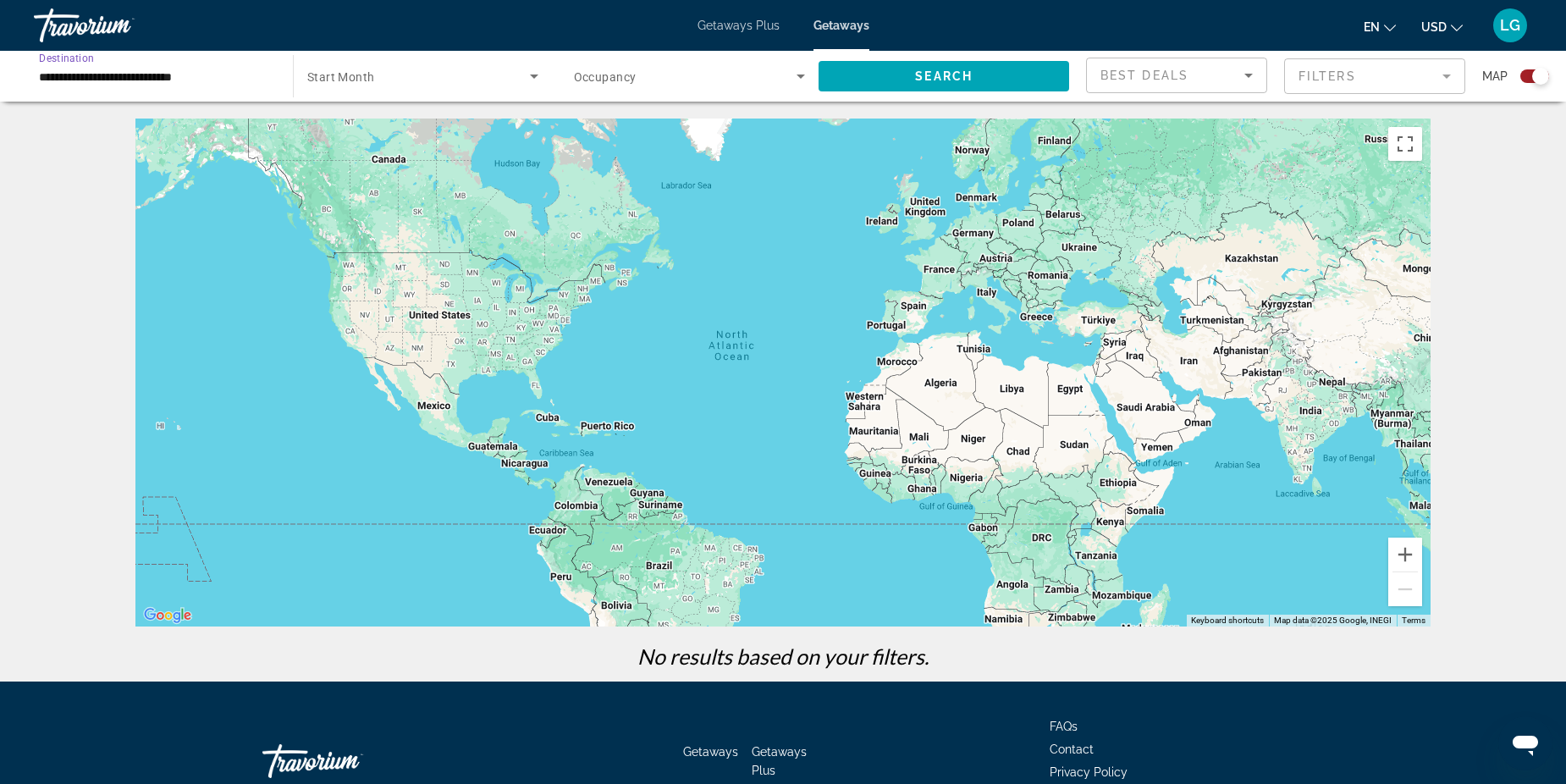
click at [93, 70] on input "**********" at bounding box center [156, 77] width 232 height 21
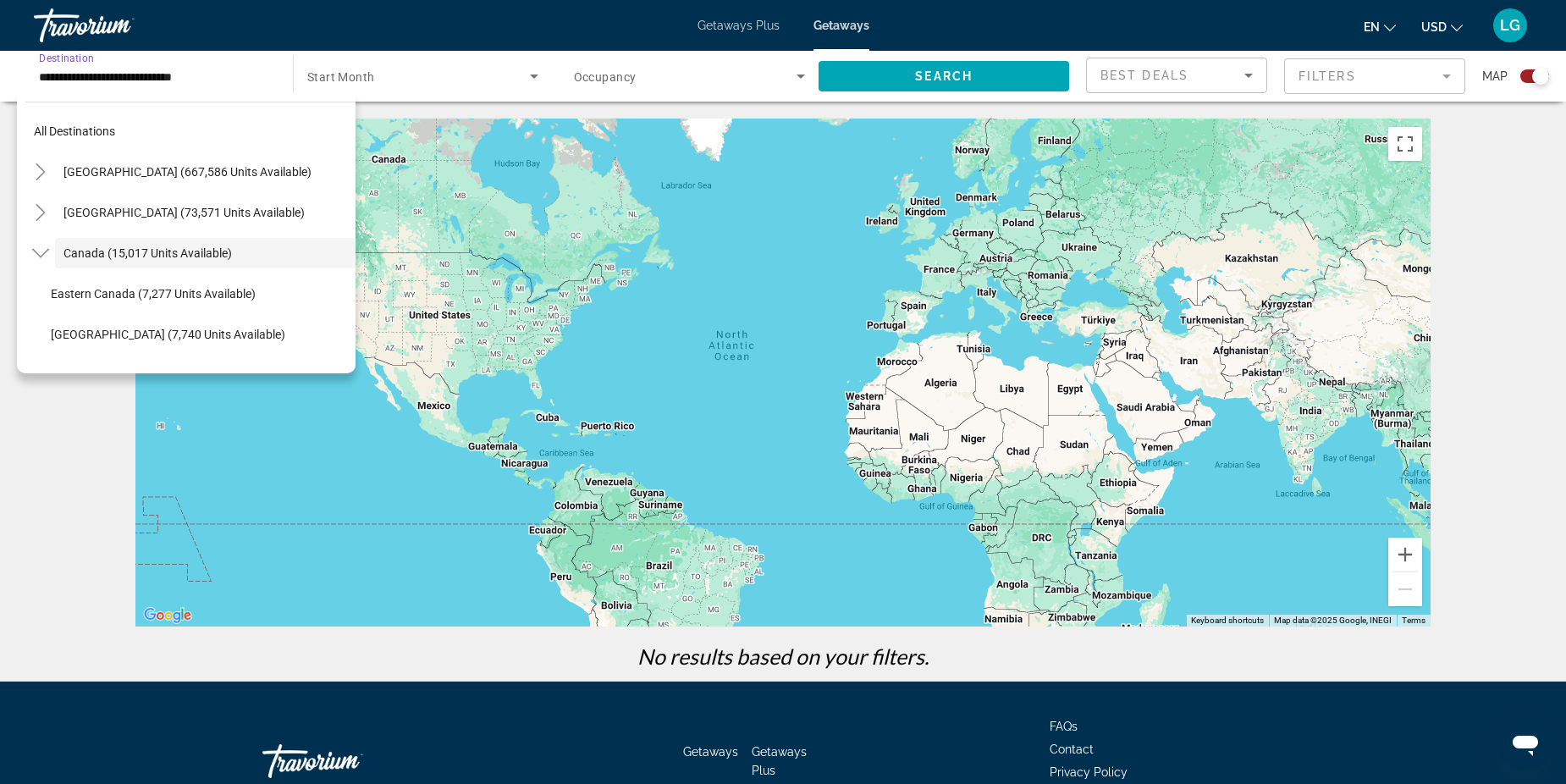
scroll to position [20, 0]
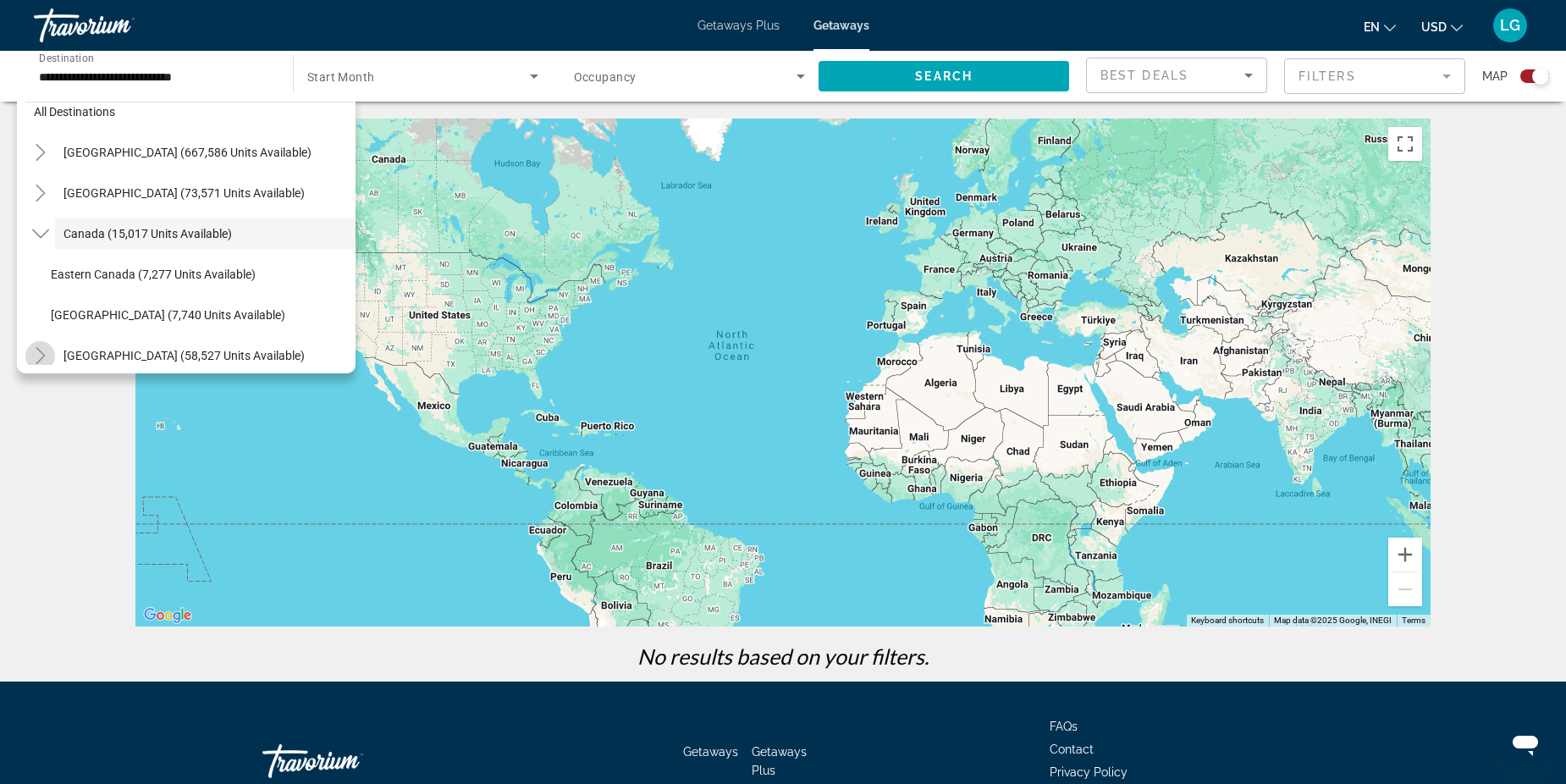
click at [46, 353] on icon "Toggle Caribbean & Atlantic Islands (58,527 units available)" at bounding box center [40, 355] width 17 height 17
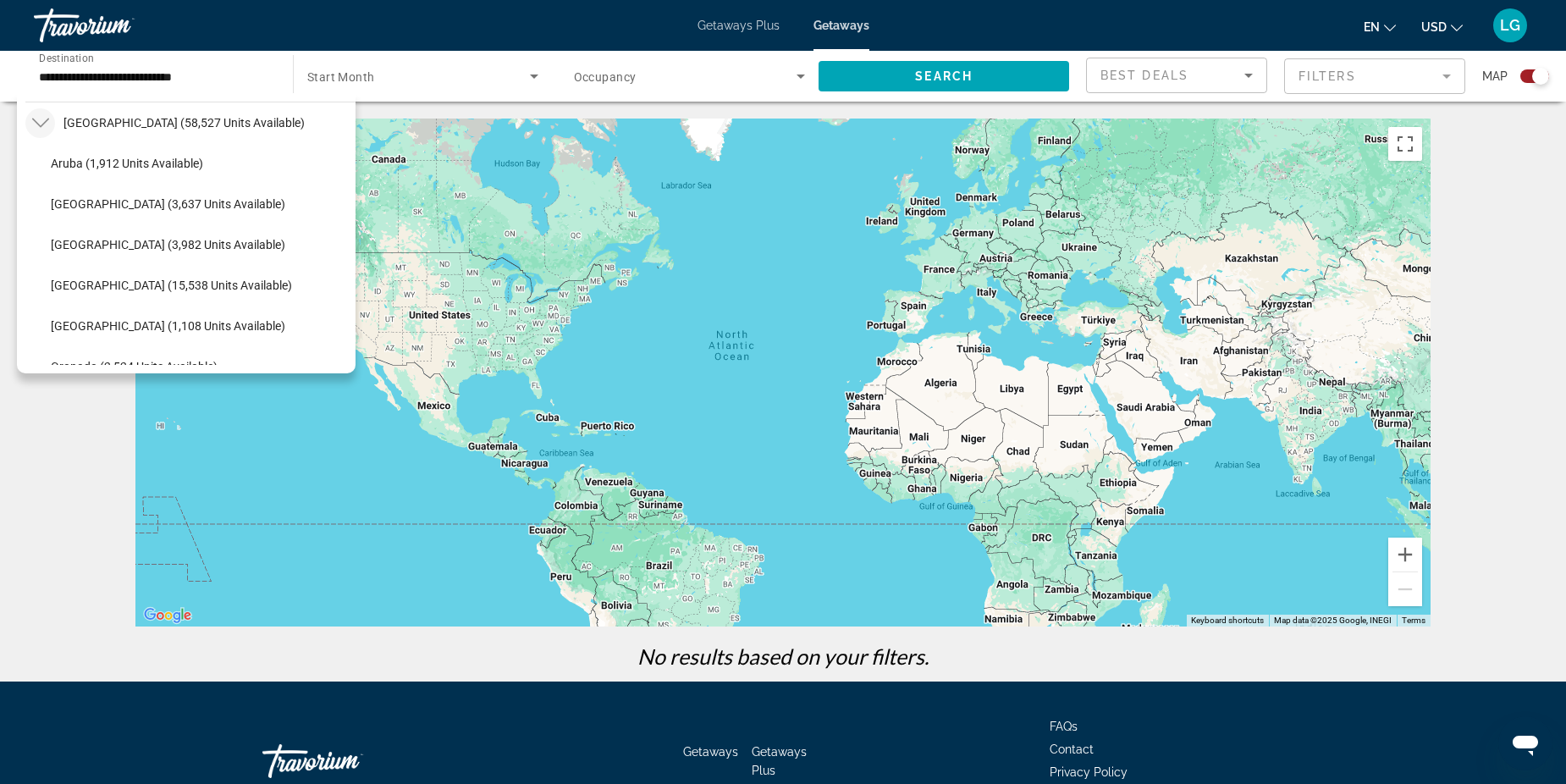
drag, startPoint x: 108, startPoint y: 319, endPoint x: 143, endPoint y: 312, distance: 35.7
click at [109, 319] on span "[GEOGRAPHIC_DATA] (1,108 units available)" at bounding box center [168, 326] width 234 height 13
type input "**********"
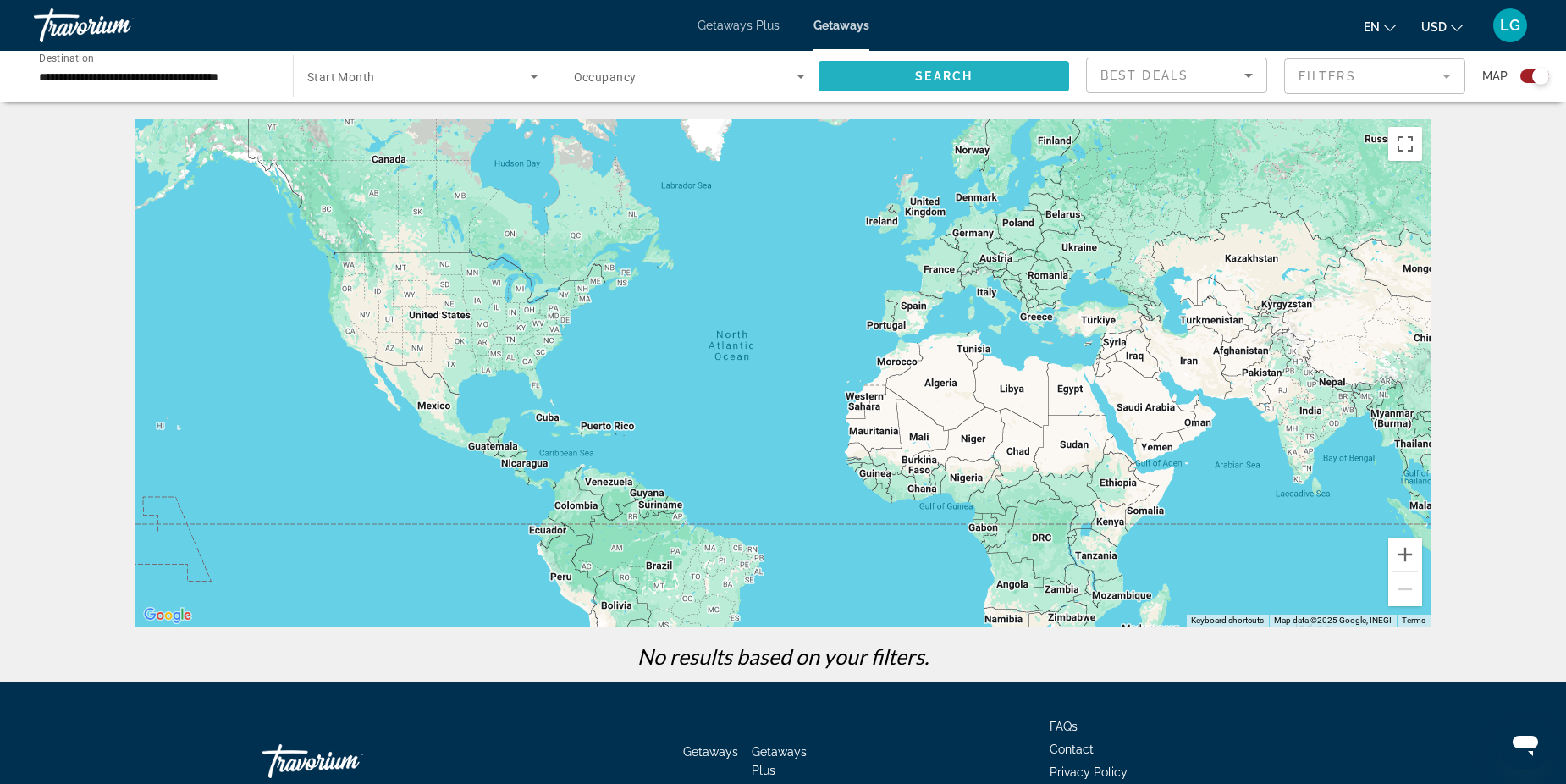
click at [960, 87] on span "Search widget" at bounding box center [944, 76] width 250 height 40
click at [1036, 74] on span "Search widget" at bounding box center [944, 76] width 250 height 40
